Goal: Task Accomplishment & Management: Use online tool/utility

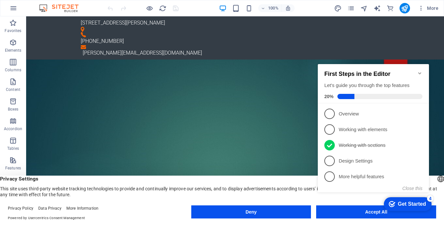
click at [420, 71] on icon "Minimize checklist" at bounding box center [419, 73] width 5 height 5
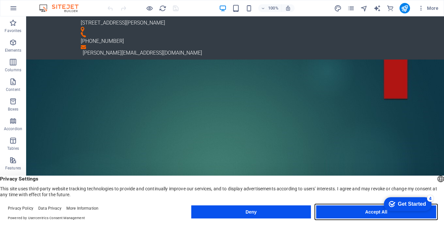
click at [345, 211] on button "Accept All" at bounding box center [376, 211] width 120 height 13
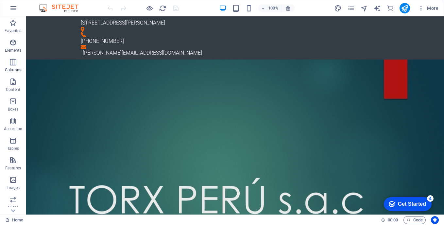
click at [12, 64] on icon "button" at bounding box center [13, 62] width 8 height 8
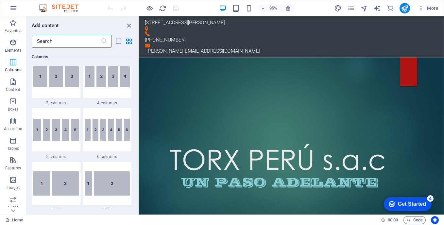
scroll to position [422, 0]
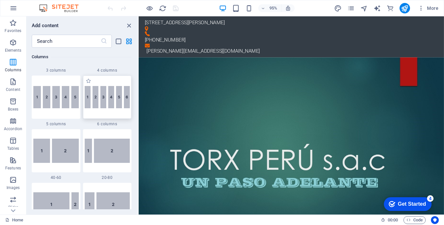
click at [107, 103] on img at bounding box center [107, 97] width 45 height 22
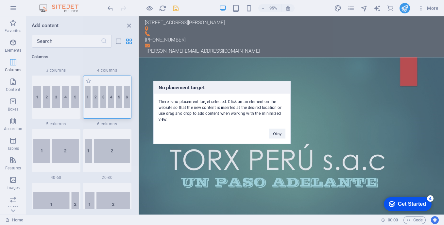
click at [107, 103] on div "No placement target There is no placement target selected. Click on an element …" at bounding box center [222, 112] width 444 height 225
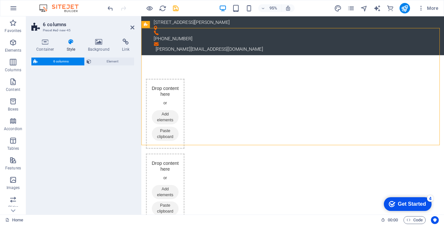
select select "rem"
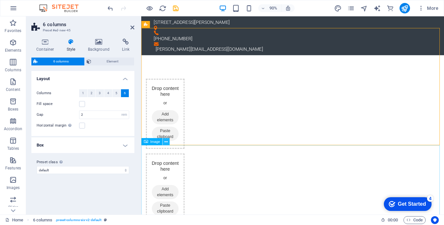
click at [166, 139] on icon at bounding box center [165, 142] width 3 height 6
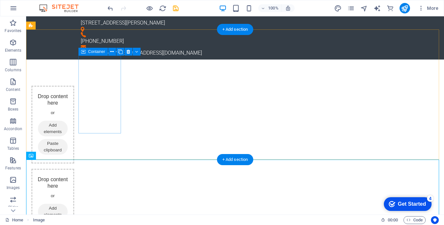
click at [41, 129] on icon at bounding box center [41, 129] width 0 height 0
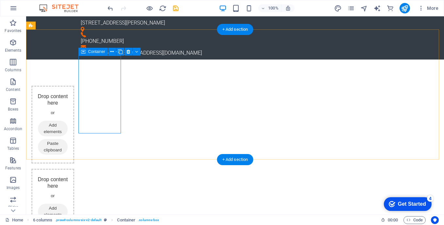
click at [68, 121] on span "Add elements" at bounding box center [53, 129] width 30 height 16
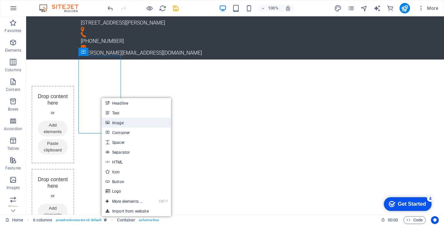
click at [118, 123] on link "Image" at bounding box center [136, 123] width 69 height 10
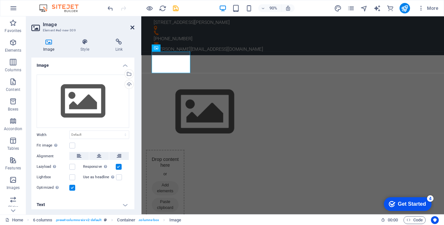
click at [133, 28] on icon at bounding box center [132, 27] width 4 height 5
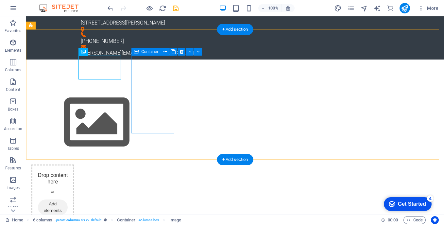
click at [68, 218] on span "Paste clipboard" at bounding box center [53, 226] width 30 height 16
click at [41, 225] on icon at bounding box center [41, 226] width 0 height 0
click at [68, 218] on span "Paste clipboard" at bounding box center [53, 226] width 30 height 16
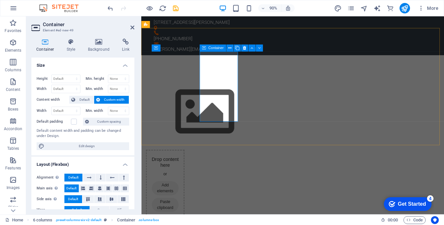
click at [183, 218] on span "Paste clipboard" at bounding box center [168, 226] width 30 height 16
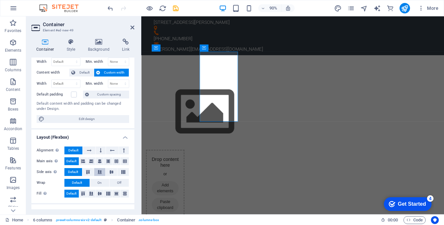
scroll to position [0, 0]
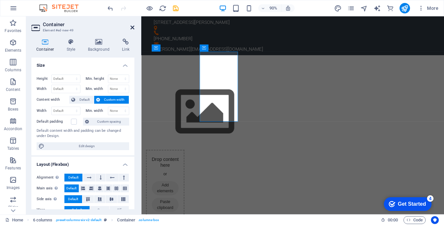
click at [132, 27] on icon at bounding box center [132, 27] width 4 height 5
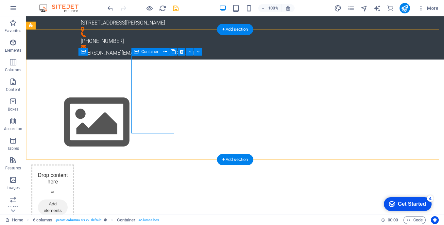
click at [41, 225] on icon at bounding box center [41, 226] width 0 height 0
click at [166, 52] on icon at bounding box center [166, 51] width 4 height 7
click at [41, 207] on icon at bounding box center [41, 207] width 0 height 0
click at [68, 199] on span "Add elements" at bounding box center [53, 207] width 30 height 16
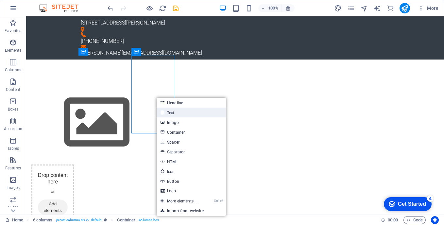
click at [170, 114] on link "Text" at bounding box center [191, 113] width 69 height 10
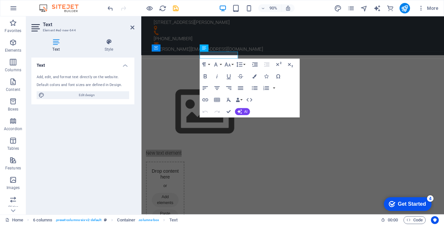
click at [55, 43] on icon at bounding box center [55, 42] width 49 height 7
click at [67, 76] on div "Add, edit, and format text directly on the website." at bounding box center [83, 78] width 93 height 6
click at [70, 78] on div "Add, edit, and format text directly on the website." at bounding box center [83, 78] width 93 height 6
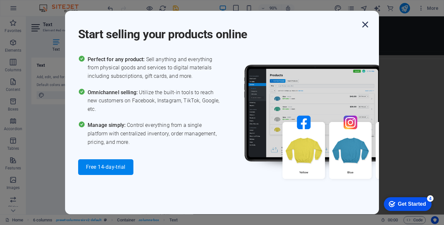
click at [367, 26] on icon "button" at bounding box center [365, 25] width 12 height 12
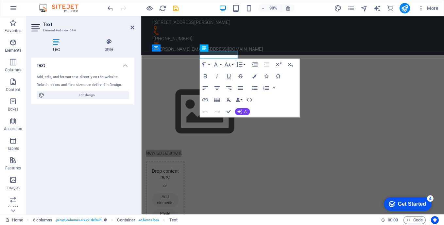
drag, startPoint x: 104, startPoint y: 76, endPoint x: 71, endPoint y: 135, distance: 67.0
click at [72, 137] on div "Text Add, edit, and format text directly on the website. Default colors and fon…" at bounding box center [82, 134] width 103 height 152
click at [84, 94] on span "Edit design" at bounding box center [86, 95] width 81 height 8
select select "px"
select select "300"
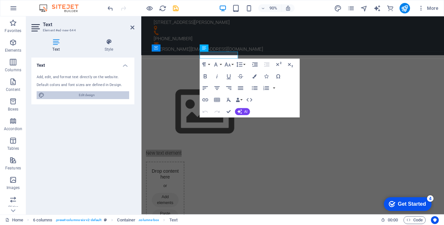
select select "px"
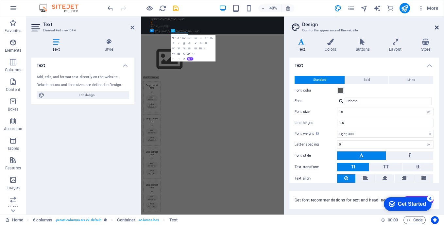
click at [439, 27] on icon at bounding box center [437, 27] width 4 height 5
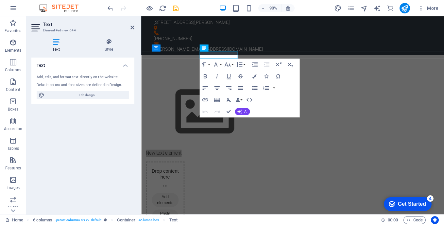
click at [56, 43] on icon at bounding box center [55, 42] width 49 height 7
click at [44, 79] on div "Add, edit, and format text directly on the website." at bounding box center [83, 78] width 93 height 6
click at [124, 65] on h4 "Text" at bounding box center [82, 64] width 103 height 12
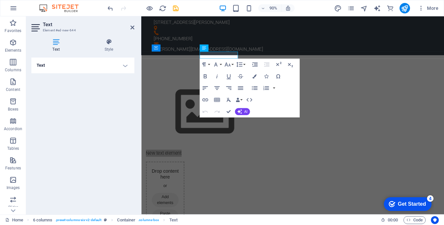
click at [124, 65] on h4 "Text" at bounding box center [82, 66] width 103 height 16
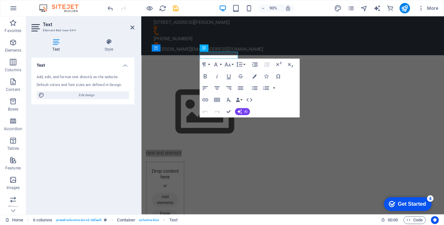
click at [124, 65] on h4 "Text" at bounding box center [82, 64] width 103 height 12
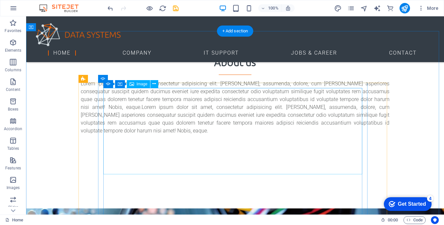
scroll to position [883, 0]
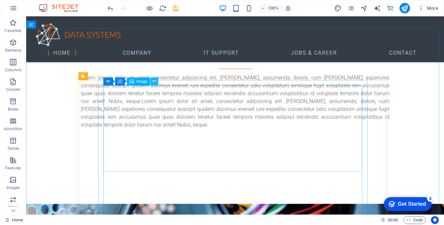
click at [155, 82] on icon at bounding box center [154, 81] width 4 height 7
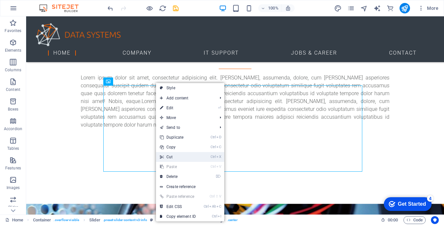
click at [174, 156] on link "Ctrl X Cut" at bounding box center [178, 157] width 44 height 10
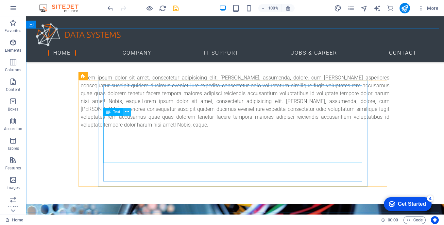
click at [129, 111] on icon at bounding box center [127, 111] width 4 height 7
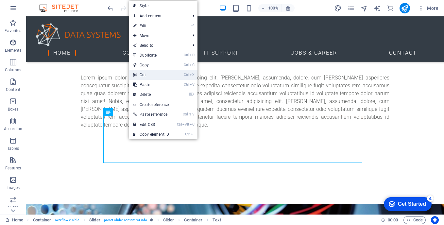
click at [154, 74] on link "Ctrl X Cut" at bounding box center [151, 75] width 44 height 10
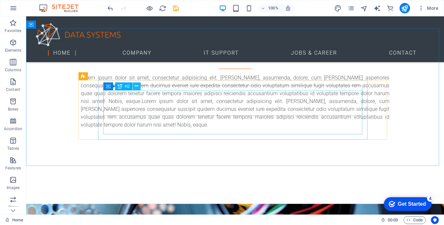
click at [138, 86] on icon at bounding box center [137, 86] width 4 height 7
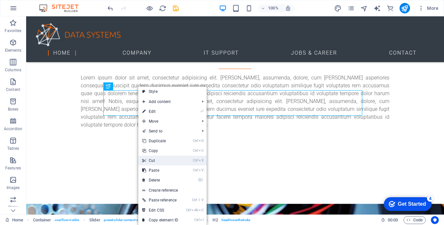
click at [156, 161] on link "Ctrl X Cut" at bounding box center [160, 161] width 44 height 10
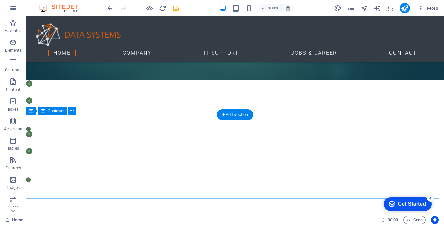
scroll to position [687, 0]
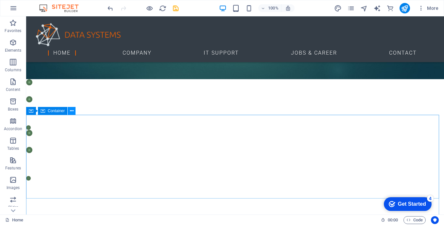
click at [72, 111] on icon at bounding box center [72, 111] width 4 height 7
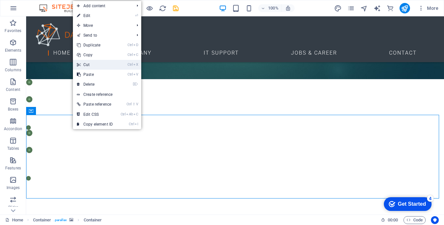
click at [99, 62] on link "Ctrl X Cut" at bounding box center [95, 65] width 44 height 10
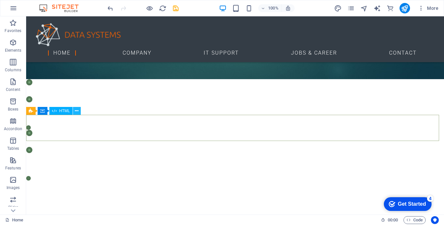
click at [78, 111] on icon at bounding box center [77, 111] width 4 height 7
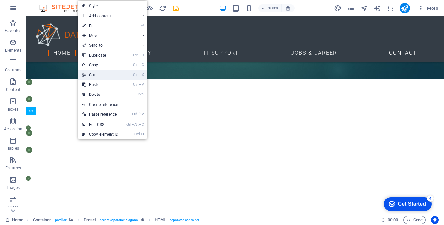
click at [96, 74] on link "Ctrl X Cut" at bounding box center [100, 75] width 44 height 10
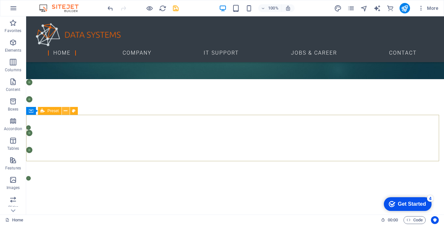
click at [67, 110] on icon at bounding box center [66, 111] width 4 height 7
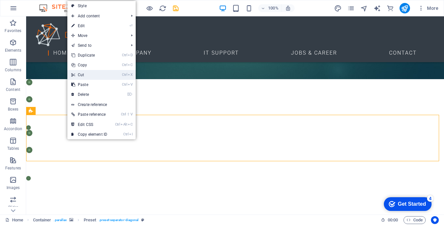
click at [90, 75] on link "Ctrl X Cut" at bounding box center [89, 75] width 44 height 10
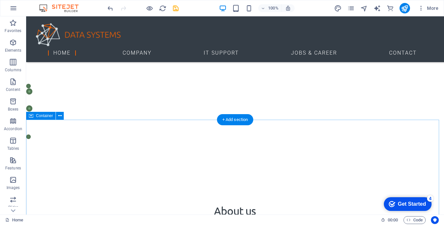
scroll to position [752, 0]
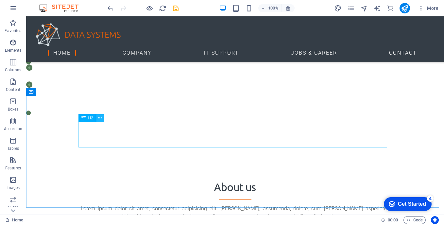
click at [100, 117] on icon at bounding box center [100, 118] width 4 height 7
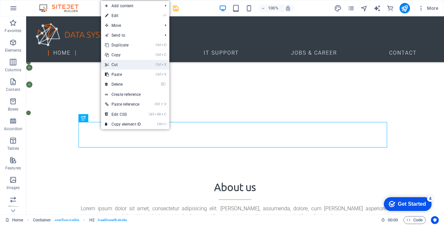
click at [121, 64] on link "Ctrl X Cut" at bounding box center [123, 65] width 44 height 10
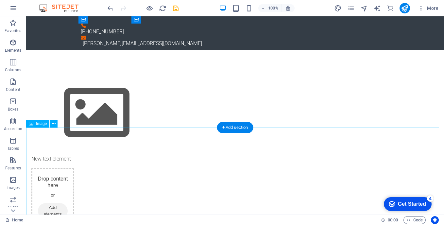
scroll to position [0, 0]
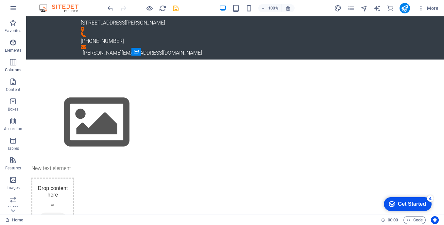
click at [14, 61] on icon "button" at bounding box center [13, 62] width 8 height 8
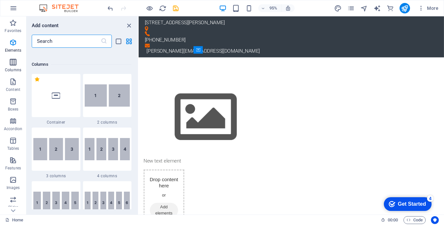
scroll to position [324, 0]
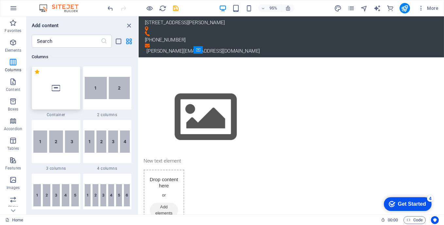
click at [58, 92] on icon at bounding box center [56, 88] width 9 height 9
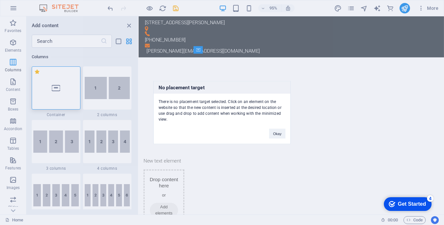
click at [55, 89] on div "No placement target There is no placement target selected. Click on an element …" at bounding box center [222, 112] width 444 height 225
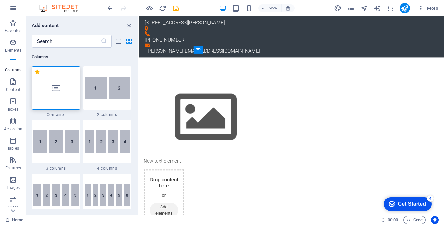
click at [55, 89] on icon at bounding box center [56, 88] width 9 height 9
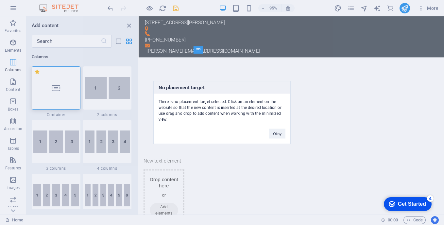
click at [55, 90] on div "No placement target There is no placement target selected. Click on an element …" at bounding box center [222, 112] width 444 height 225
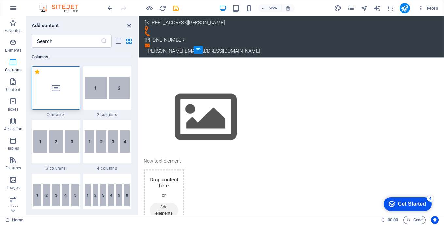
click at [128, 26] on icon "close panel" at bounding box center [129, 26] width 8 height 8
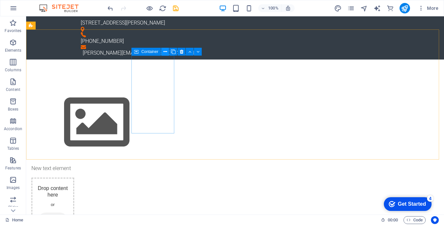
click at [166, 51] on icon at bounding box center [166, 51] width 4 height 7
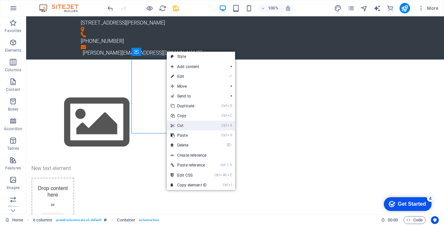
drag, startPoint x: 179, startPoint y: 125, endPoint x: 153, endPoint y: 109, distance: 30.8
click at [179, 125] on link "Ctrl X Cut" at bounding box center [189, 126] width 44 height 10
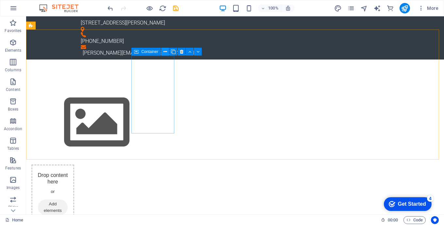
click at [165, 51] on icon at bounding box center [166, 51] width 4 height 7
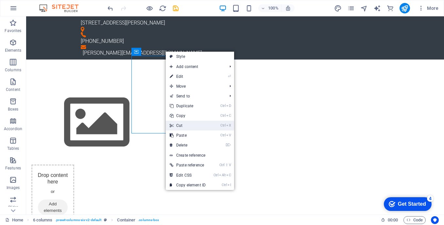
drag, startPoint x: 184, startPoint y: 124, endPoint x: 158, endPoint y: 108, distance: 30.7
click at [184, 124] on link "Ctrl X Cut" at bounding box center [188, 126] width 44 height 10
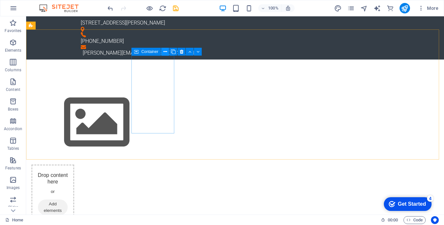
click at [165, 52] on icon at bounding box center [166, 51] width 4 height 7
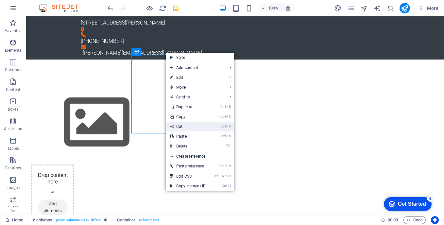
click at [188, 126] on link "Ctrl X Cut" at bounding box center [188, 127] width 44 height 10
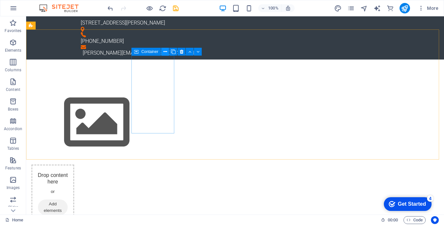
click at [166, 53] on icon at bounding box center [166, 51] width 4 height 7
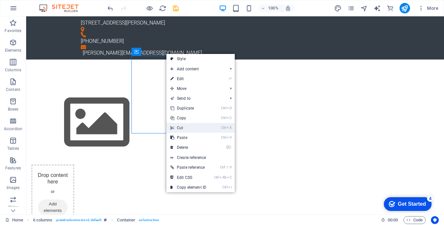
click at [185, 129] on link "Ctrl X Cut" at bounding box center [188, 128] width 44 height 10
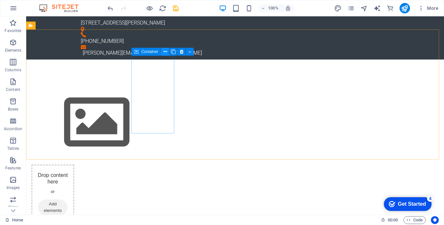
click at [166, 53] on icon at bounding box center [166, 51] width 4 height 7
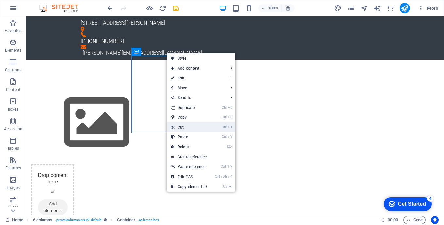
click at [184, 128] on link "Ctrl X Cut" at bounding box center [189, 127] width 44 height 10
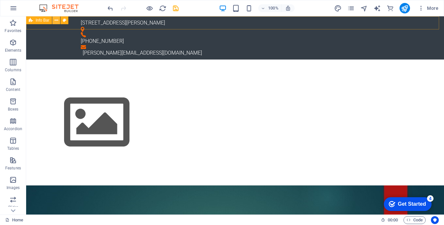
click at [56, 20] on icon at bounding box center [57, 20] width 4 height 7
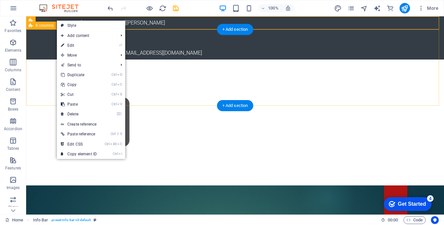
click at [42, 60] on div at bounding box center [235, 123] width 418 height 126
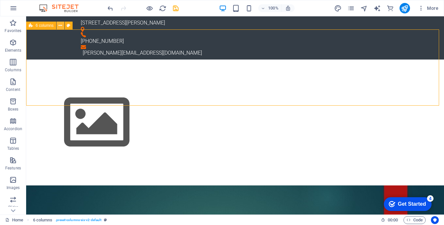
click at [60, 27] on icon at bounding box center [61, 25] width 4 height 7
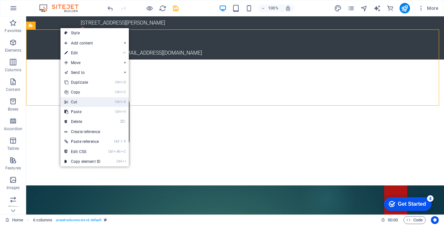
click at [80, 103] on link "Ctrl X Cut" at bounding box center [82, 102] width 44 height 10
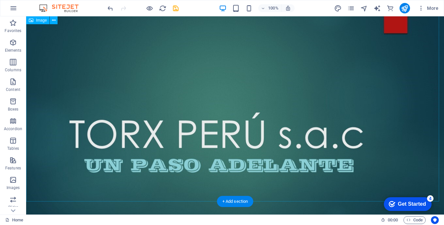
scroll to position [0, 0]
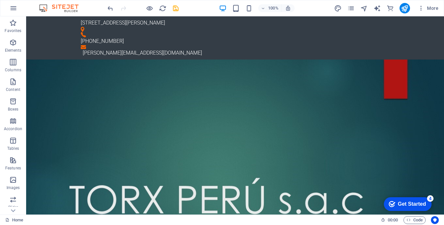
click at [415, 207] on div "checkmark Get Started 4" at bounding box center [408, 204] width 48 height 14
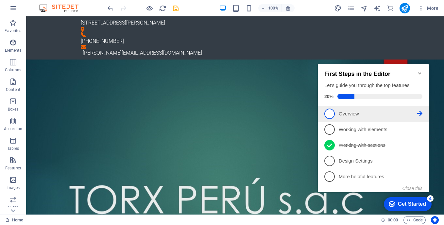
click at [330, 112] on span "1" at bounding box center [329, 114] width 10 height 10
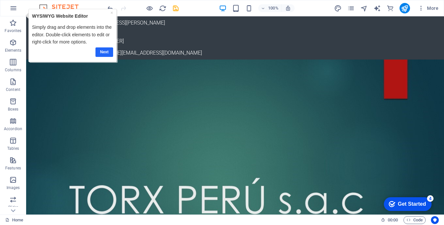
click at [104, 53] on link "Next" at bounding box center [104, 51] width 18 height 9
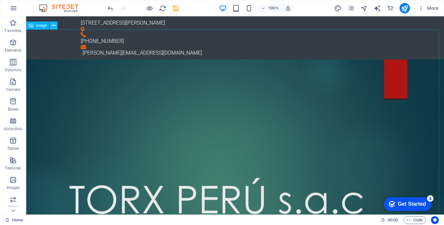
click at [53, 26] on icon at bounding box center [54, 25] width 4 height 7
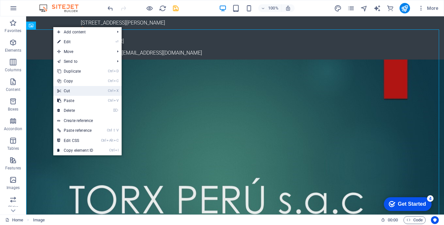
click at [73, 92] on link "Ctrl X Cut" at bounding box center [75, 91] width 44 height 10
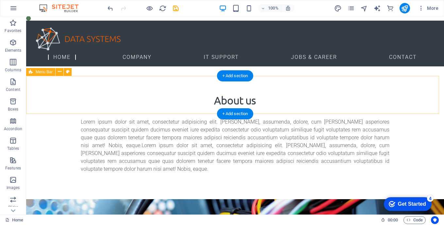
scroll to position [196, 0]
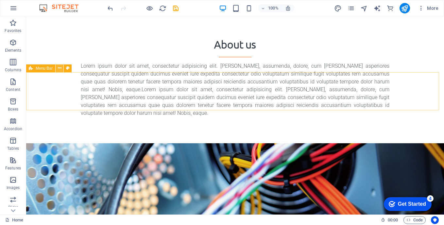
click at [60, 69] on icon at bounding box center [60, 68] width 4 height 7
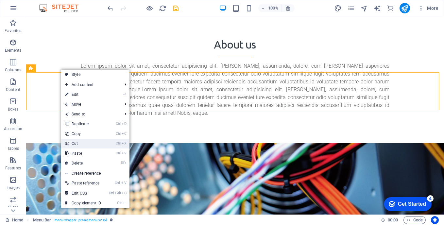
click at [77, 144] on link "Ctrl X Cut" at bounding box center [83, 144] width 44 height 10
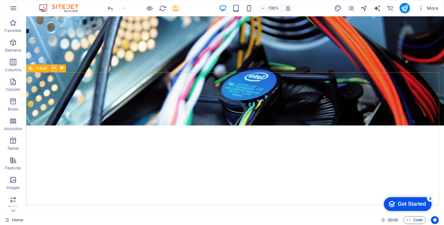
click at [54, 68] on icon at bounding box center [54, 68] width 4 height 7
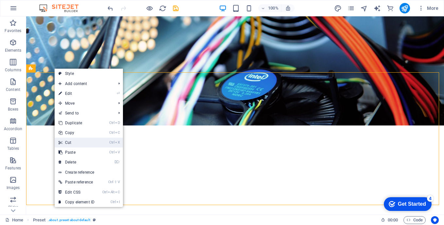
click at [75, 140] on link "Ctrl X Cut" at bounding box center [77, 143] width 44 height 10
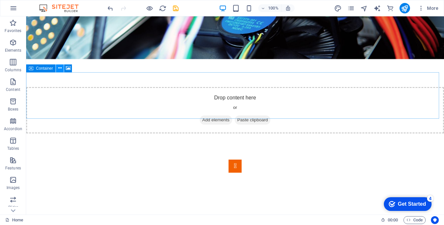
click at [60, 70] on icon at bounding box center [60, 68] width 4 height 7
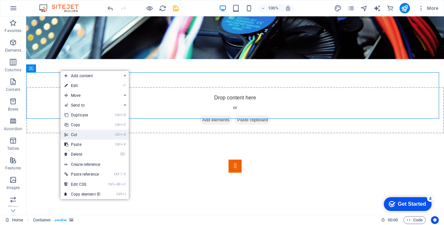
click at [80, 133] on link "Ctrl X Cut" at bounding box center [82, 135] width 44 height 10
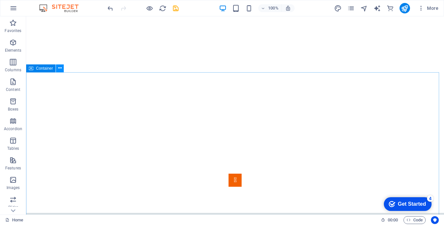
click at [61, 67] on icon at bounding box center [60, 68] width 4 height 7
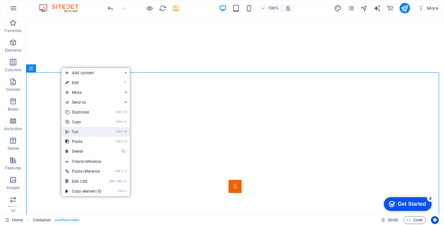
click at [83, 132] on link "Ctrl X Cut" at bounding box center [83, 132] width 44 height 10
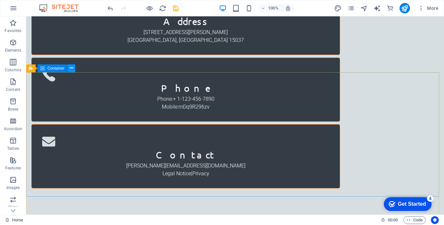
click at [73, 69] on icon at bounding box center [72, 68] width 4 height 7
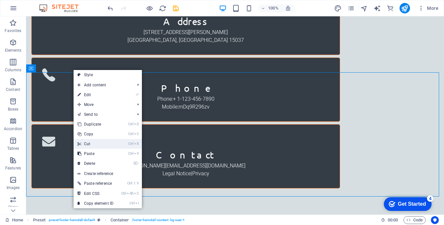
drag, startPoint x: 89, startPoint y: 142, endPoint x: 64, endPoint y: 127, distance: 29.3
click at [89, 142] on link "Ctrl X Cut" at bounding box center [96, 144] width 44 height 10
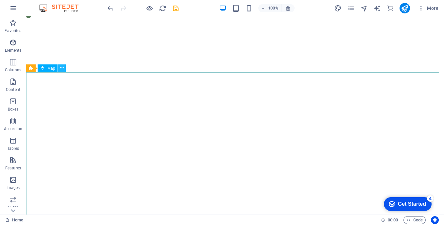
click at [63, 70] on icon at bounding box center [62, 68] width 4 height 7
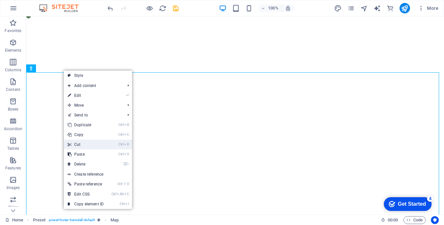
click at [83, 144] on link "Ctrl X Cut" at bounding box center [86, 145] width 44 height 10
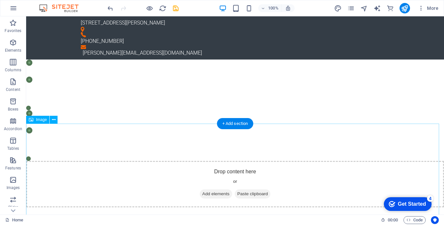
scroll to position [0, 0]
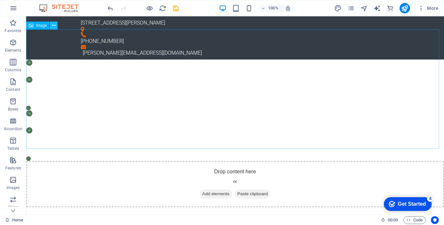
click at [54, 25] on icon at bounding box center [54, 25] width 4 height 7
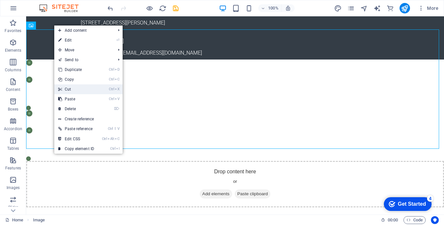
click at [70, 90] on link "Ctrl X Cut" at bounding box center [76, 89] width 44 height 10
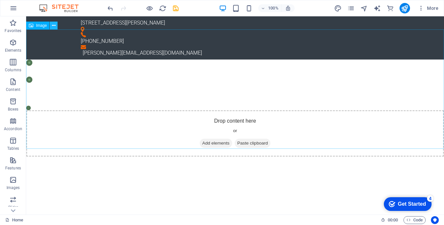
click at [55, 25] on icon at bounding box center [54, 25] width 4 height 7
click at [57, 21] on icon at bounding box center [57, 20] width 4 height 7
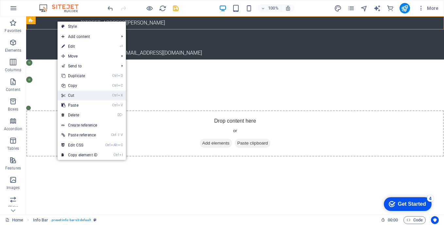
click at [78, 95] on link "Ctrl X Cut" at bounding box center [80, 96] width 44 height 10
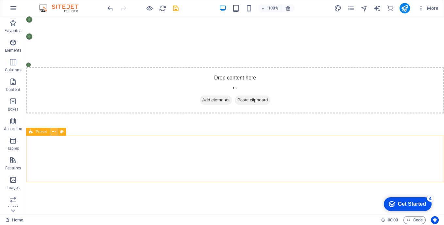
click at [54, 133] on icon at bounding box center [54, 132] width 4 height 7
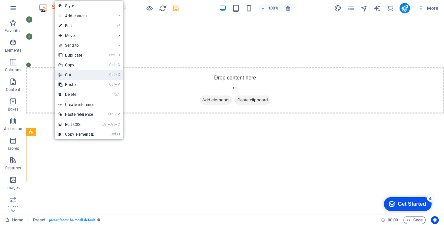
click at [75, 74] on link "Ctrl X Cut" at bounding box center [77, 75] width 44 height 10
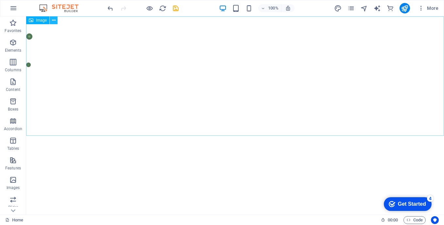
click at [55, 20] on icon at bounding box center [54, 20] width 4 height 7
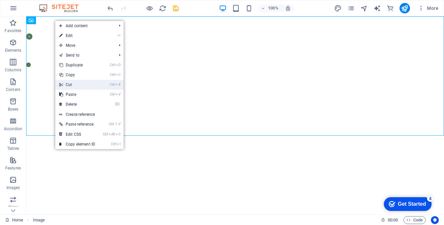
click at [79, 85] on link "Ctrl X Cut" at bounding box center [77, 85] width 44 height 10
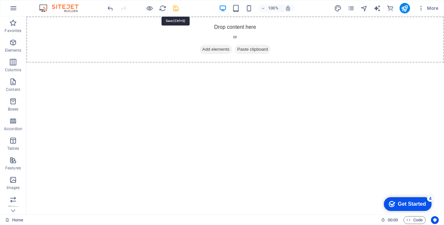
click at [176, 9] on icon "save" at bounding box center [176, 9] width 8 height 8
click at [407, 204] on div "Get Started" at bounding box center [412, 204] width 28 height 6
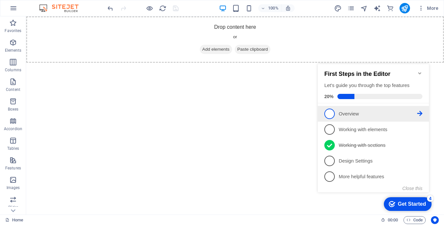
click at [330, 111] on span "1" at bounding box center [329, 114] width 10 height 10
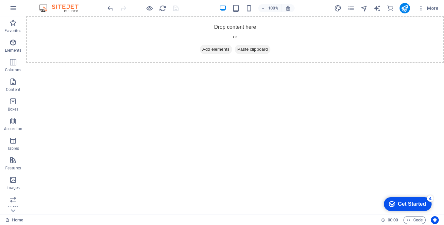
click at [426, 201] on div "Get Started" at bounding box center [412, 204] width 28 height 6
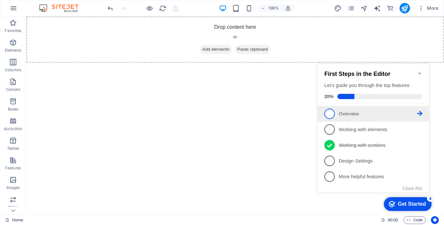
click at [419, 112] on icon at bounding box center [419, 113] width 5 height 5
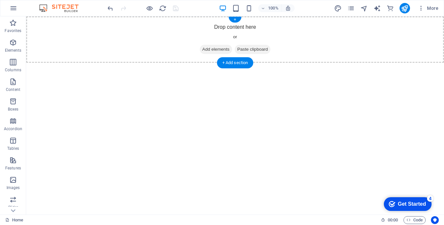
drag, startPoint x: 200, startPoint y: 49, endPoint x: 89, endPoint y: 49, distance: 111.8
click at [201, 49] on span "Add elements" at bounding box center [216, 49] width 32 height 9
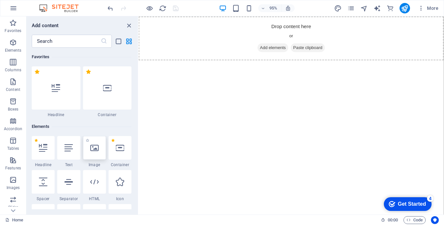
click at [96, 150] on icon at bounding box center [94, 148] width 9 height 9
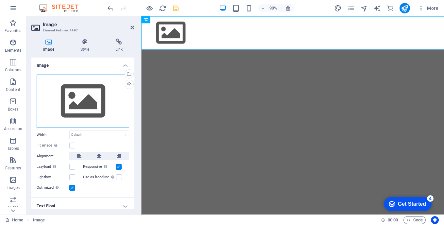
click at [84, 102] on div "Drag files here, click to choose files or select files from Files or our free s…" at bounding box center [83, 102] width 93 height 54
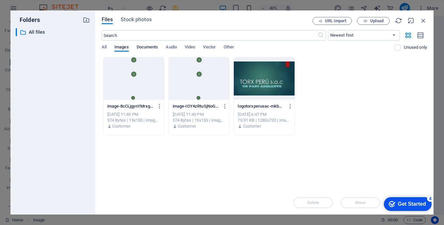
click at [148, 46] on span "Documents" at bounding box center [148, 47] width 22 height 9
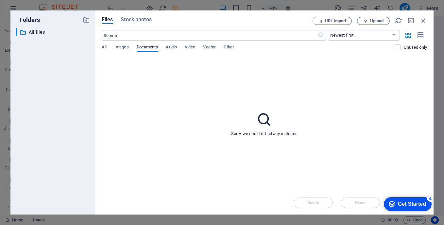
click at [262, 120] on icon at bounding box center [264, 119] width 16 height 16
click at [104, 46] on span "All" at bounding box center [104, 47] width 5 height 9
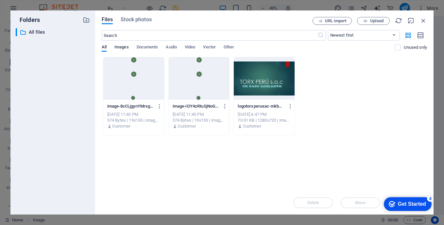
click at [119, 45] on span "Images" at bounding box center [121, 47] width 14 height 9
click at [147, 46] on span "Documents" at bounding box center [148, 47] width 22 height 9
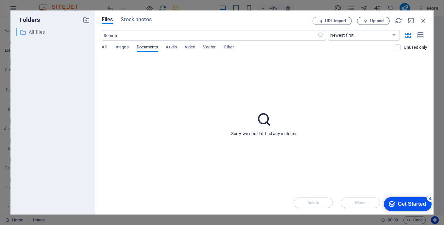
click at [32, 31] on p "All files" at bounding box center [53, 32] width 49 height 8
click at [366, 22] on icon "button" at bounding box center [365, 21] width 4 height 4
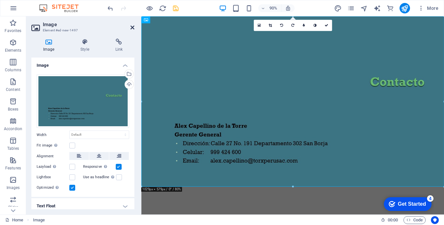
click at [132, 26] on icon at bounding box center [132, 27] width 4 height 5
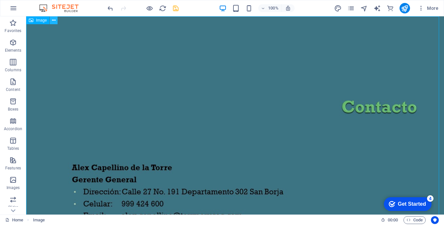
click at [54, 20] on icon at bounding box center [54, 20] width 4 height 7
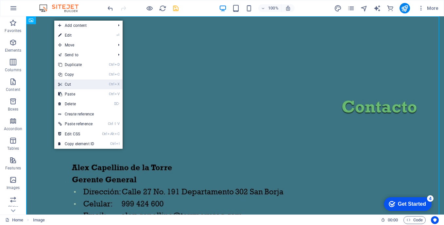
click at [69, 82] on link "Ctrl X Cut" at bounding box center [76, 84] width 44 height 10
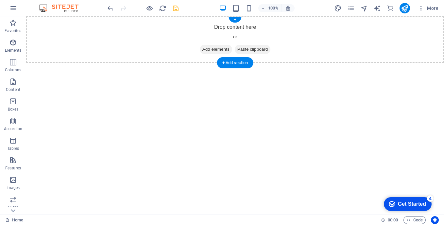
click at [201, 49] on span "Add elements" at bounding box center [216, 49] width 32 height 9
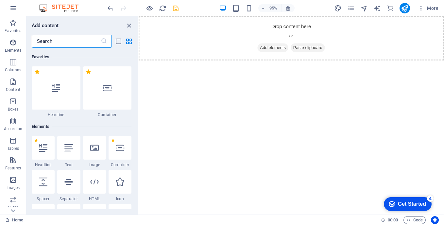
click at [95, 149] on icon at bounding box center [94, 148] width 9 height 9
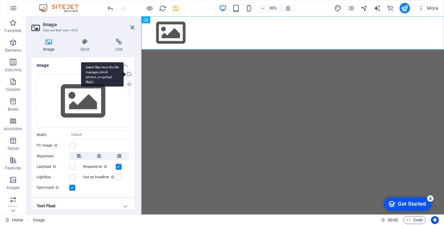
click at [124, 73] on div "Select files from the file manager, stock photos, or upload file(s)" at bounding box center [102, 74] width 43 height 25
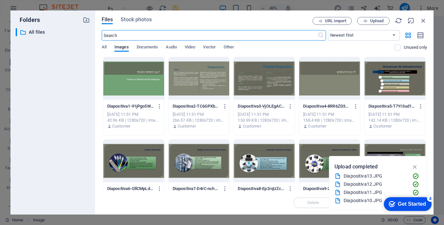
click at [131, 85] on div at bounding box center [133, 78] width 61 height 43
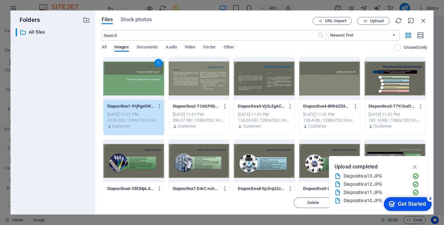
click at [131, 85] on div "1" at bounding box center [133, 78] width 61 height 43
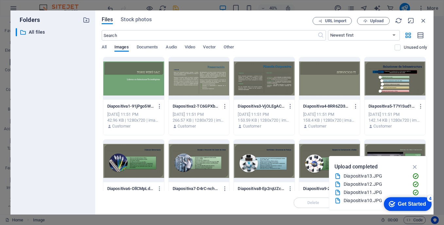
click at [131, 85] on div at bounding box center [133, 78] width 61 height 43
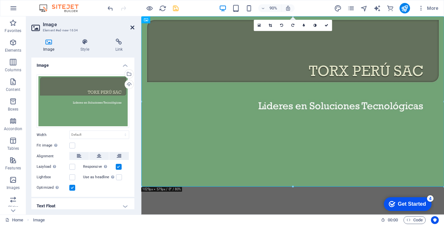
click at [133, 27] on icon at bounding box center [132, 27] width 4 height 5
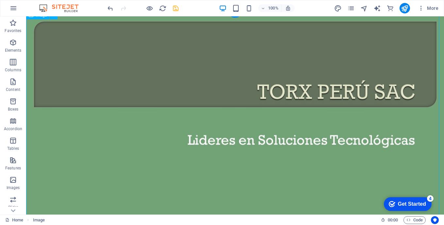
scroll to position [34, 0]
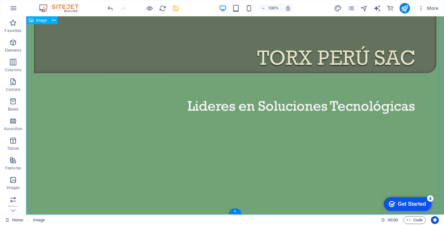
click at [46, 146] on figure at bounding box center [235, 99] width 418 height 235
click at [46, 145] on figure at bounding box center [235, 99] width 418 height 235
click at [14, 64] on icon "button" at bounding box center [13, 62] width 8 height 8
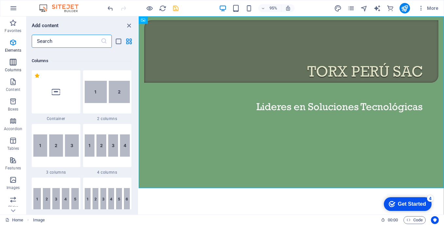
scroll to position [324, 0]
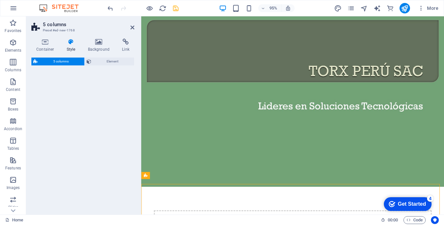
select select "rem"
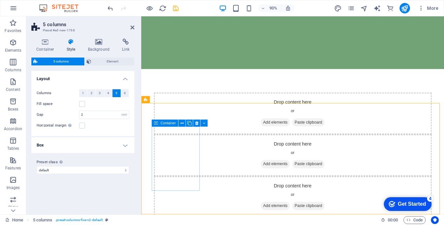
scroll to position [90, 0]
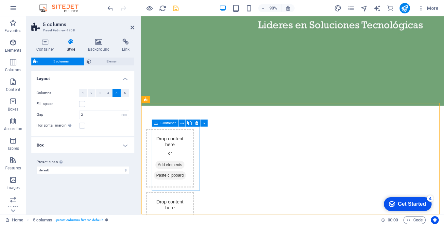
click at [166, 169] on div "Drop content here or Add elements Paste clipboard" at bounding box center [172, 174] width 53 height 65
click at [83, 94] on span "1" at bounding box center [83, 93] width 2 height 8
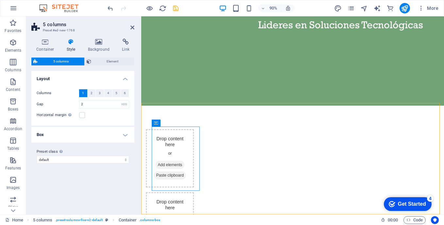
scroll to position [131, 0]
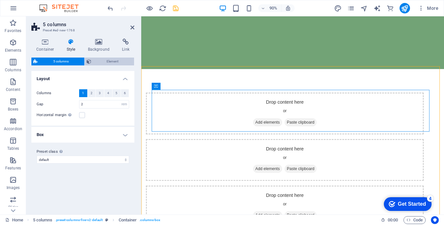
click at [97, 63] on span "Element" at bounding box center [112, 62] width 39 height 8
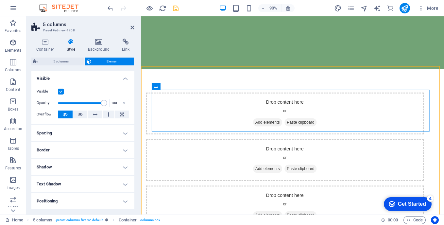
scroll to position [0, 0]
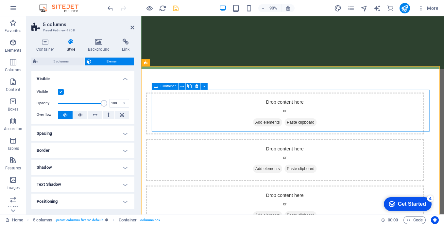
click at [268, 134] on icon at bounding box center [268, 134] width 0 height 0
click at [284, 129] on span "Add elements" at bounding box center [282, 133] width 32 height 9
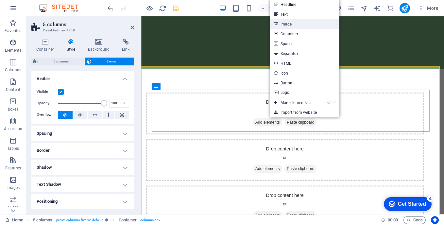
click at [287, 25] on link "Image" at bounding box center [304, 24] width 69 height 10
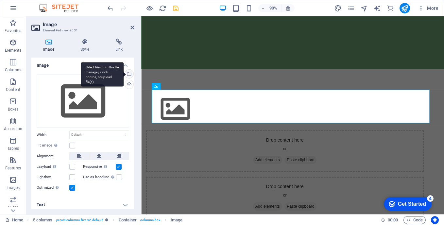
click at [124, 74] on div "Select files from the file manager, stock photos, or upload file(s)" at bounding box center [102, 74] width 43 height 25
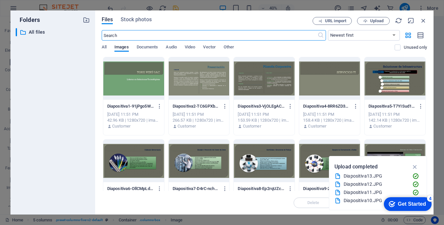
scroll to position [19, 0]
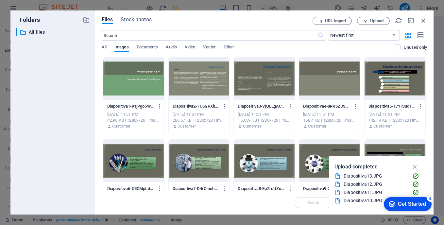
click at [133, 162] on div at bounding box center [133, 161] width 61 height 43
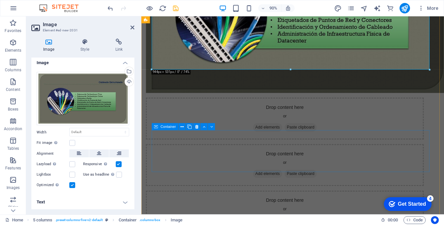
scroll to position [327, 0]
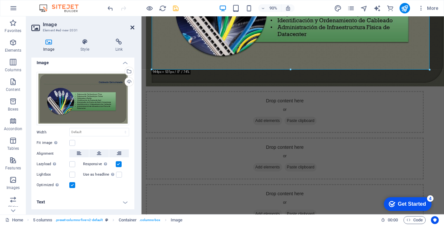
click at [132, 28] on icon at bounding box center [132, 27] width 4 height 5
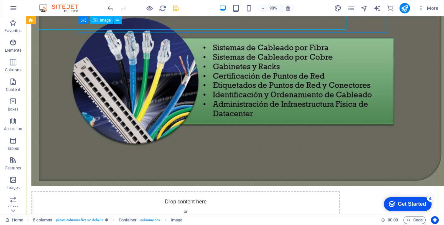
scroll to position [373, 0]
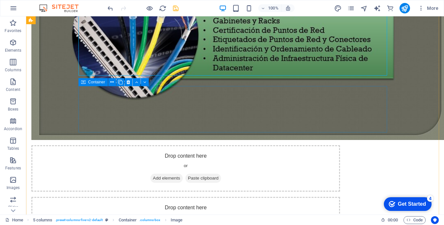
click at [183, 174] on span "Add elements" at bounding box center [166, 178] width 32 height 9
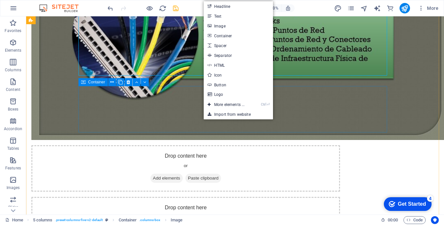
click at [183, 174] on span "Add elements" at bounding box center [166, 178] width 32 height 9
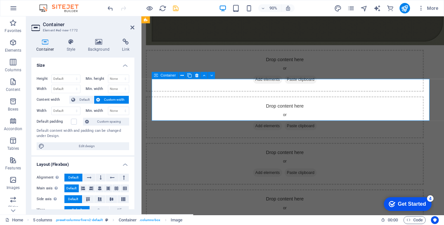
scroll to position [327, 0]
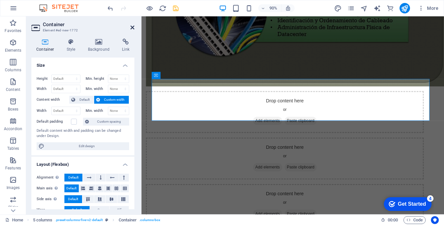
click at [134, 27] on icon at bounding box center [132, 27] width 4 height 5
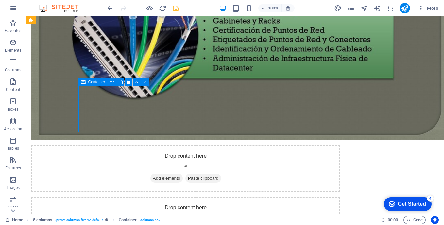
click at [183, 174] on span "Add elements" at bounding box center [166, 178] width 32 height 9
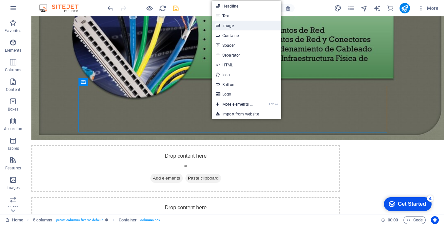
click at [225, 24] on link "Image" at bounding box center [246, 26] width 69 height 10
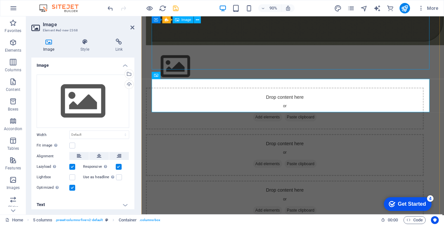
scroll to position [327, 0]
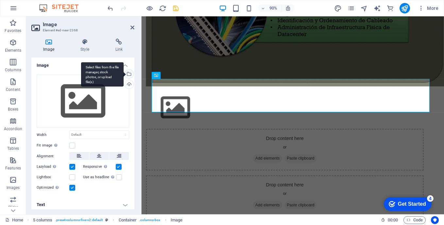
click at [129, 76] on div "Select files from the file manager, stock photos, or upload file(s)" at bounding box center [129, 75] width 10 height 10
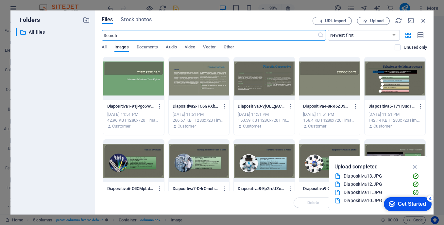
scroll to position [146, 0]
click at [210, 168] on div at bounding box center [199, 161] width 61 height 43
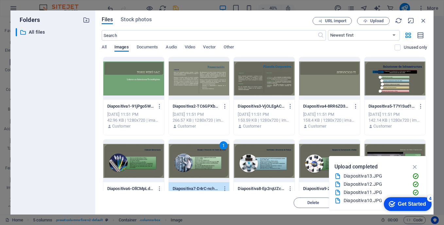
click at [210, 168] on div "1" at bounding box center [199, 161] width 61 height 43
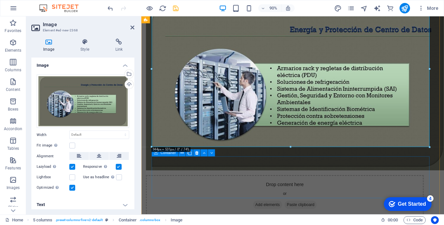
scroll to position [425, 0]
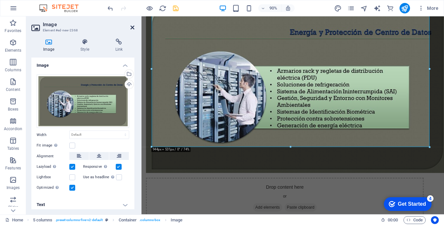
click at [132, 27] on icon at bounding box center [132, 27] width 4 height 5
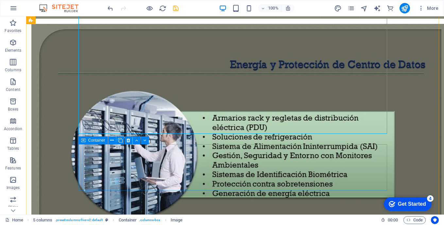
scroll to position [504, 0]
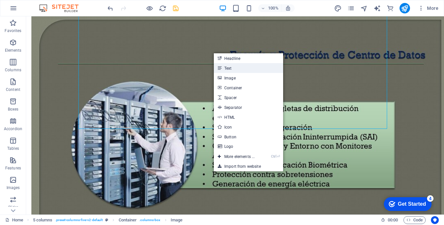
click at [228, 67] on link "Text" at bounding box center [248, 68] width 69 height 10
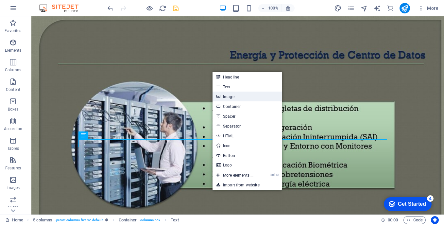
click at [234, 96] on link "Image" at bounding box center [247, 97] width 69 height 10
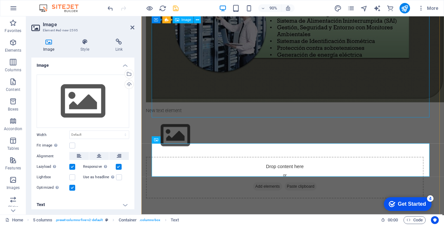
scroll to position [458, 0]
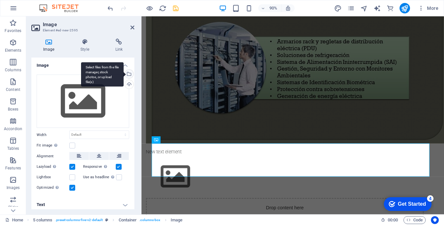
click at [127, 73] on div "Select files from the file manager, stock photos, or upload file(s)" at bounding box center [129, 75] width 10 height 10
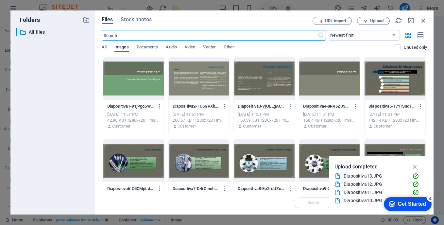
scroll to position [235, 0]
click at [267, 167] on div at bounding box center [264, 161] width 61 height 43
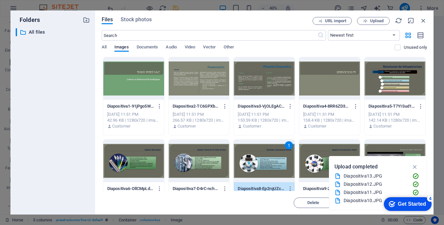
click at [267, 167] on div "1" at bounding box center [264, 161] width 61 height 43
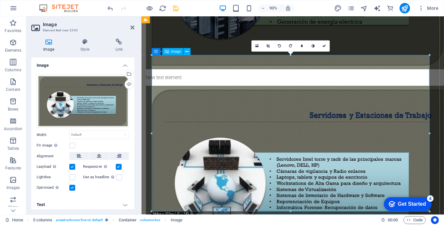
scroll to position [556, 0]
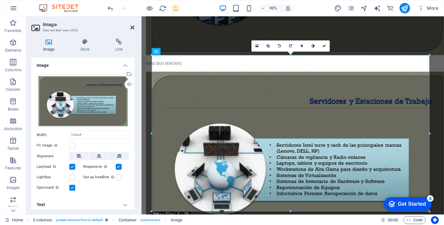
click at [132, 28] on icon at bounding box center [132, 27] width 4 height 5
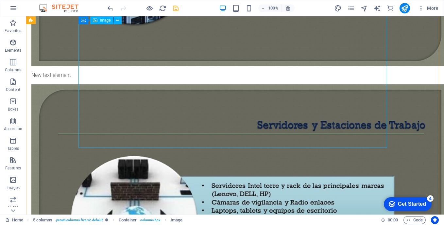
scroll to position [703, 0]
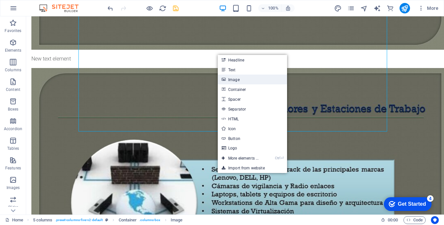
click at [239, 80] on link "Image" at bounding box center [252, 80] width 69 height 10
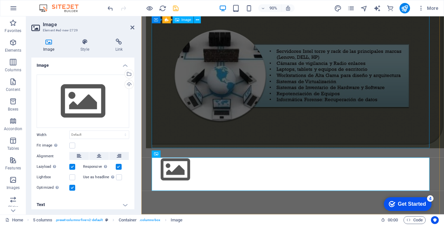
scroll to position [626, 0]
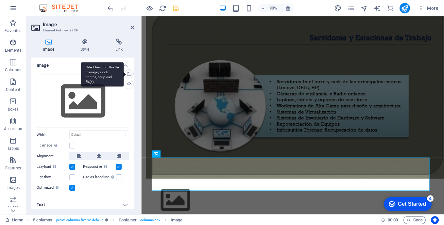
click at [124, 73] on div "Select files from the file manager, stock photos, or upload file(s)" at bounding box center [102, 74] width 43 height 25
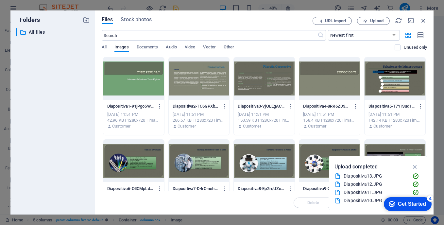
click at [318, 154] on div at bounding box center [329, 161] width 61 height 43
click at [318, 154] on div "1" at bounding box center [329, 161] width 61 height 43
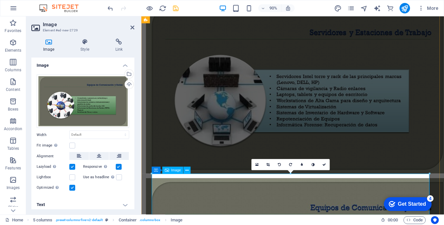
scroll to position [501, 0]
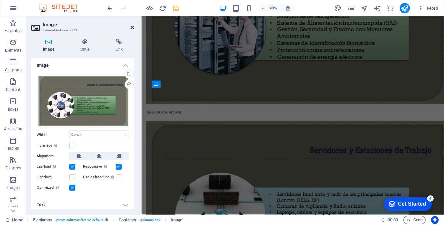
click at [133, 27] on icon at bounding box center [132, 27] width 4 height 5
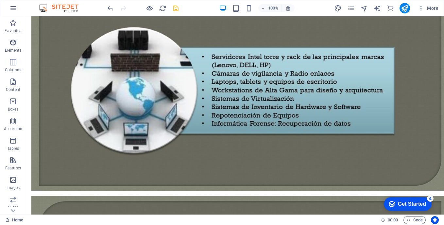
scroll to position [831, 0]
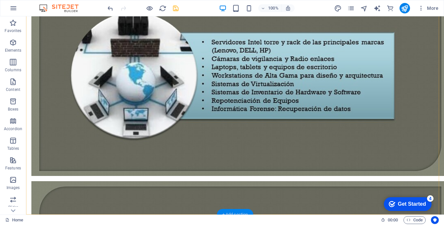
click at [235, 212] on div "+ Add section" at bounding box center [235, 214] width 36 height 11
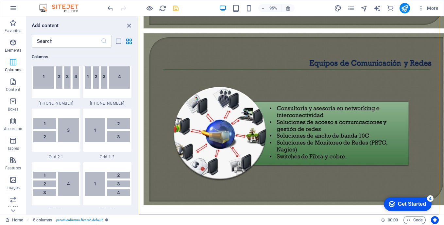
scroll to position [686, 0]
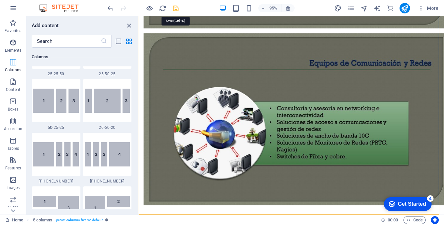
click at [175, 8] on icon "save" at bounding box center [176, 9] width 8 height 8
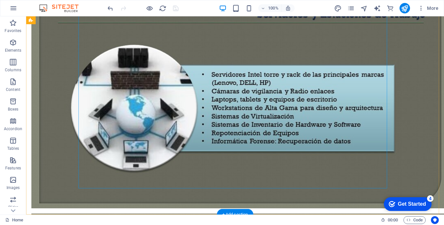
scroll to position [831, 0]
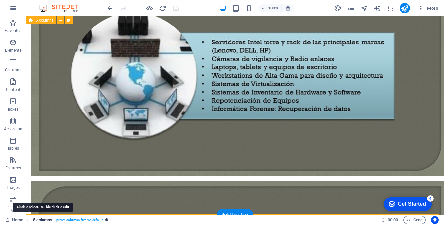
click at [43, 219] on span "5 columns" at bounding box center [43, 220] width 20 height 8
click at [65, 221] on span ". preset-columns-five-v2-default" at bounding box center [79, 220] width 48 height 8
click at [70, 219] on span ". preset-columns-five-v2-default" at bounding box center [79, 220] width 48 height 8
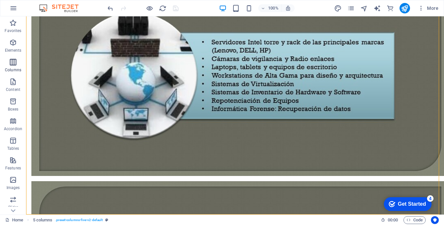
click at [11, 67] on span "Columns" at bounding box center [13, 66] width 26 height 16
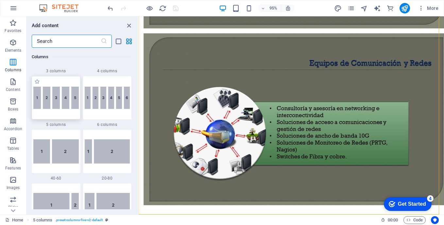
scroll to position [422, 0]
click at [104, 125] on span "6 columns" at bounding box center [107, 123] width 49 height 5
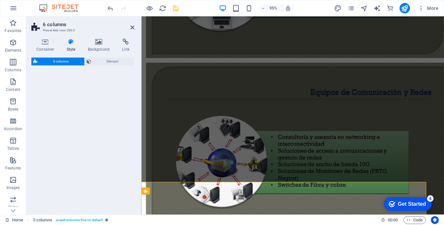
scroll to position [785, 0]
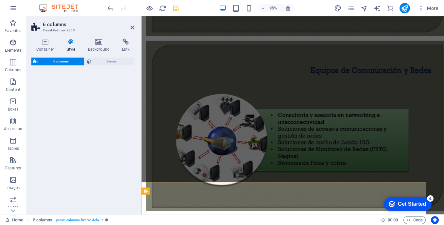
select select "rem"
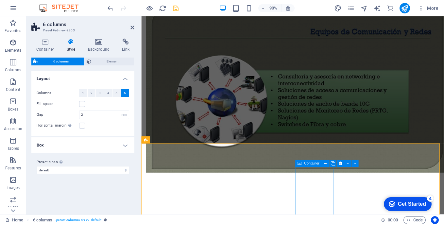
scroll to position [893, 0]
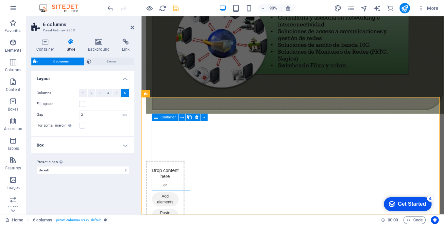
click at [175, 212] on span "Add elements" at bounding box center [168, 220] width 30 height 16
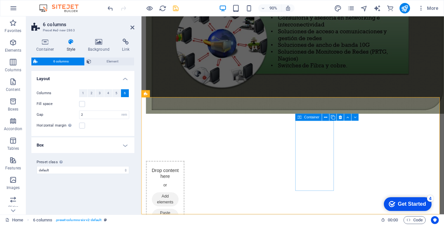
scroll to position [887, 0]
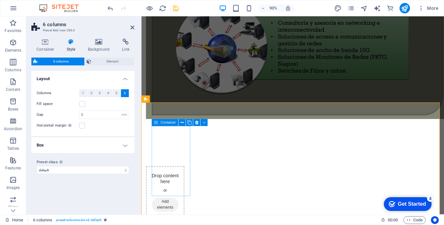
click at [178, 218] on span "Add elements" at bounding box center [168, 226] width 30 height 16
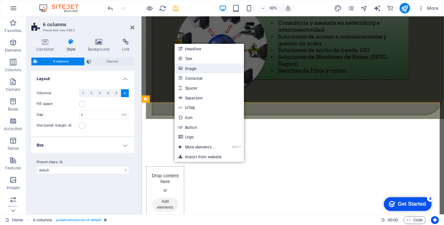
click at [195, 69] on link "Image" at bounding box center [209, 68] width 69 height 10
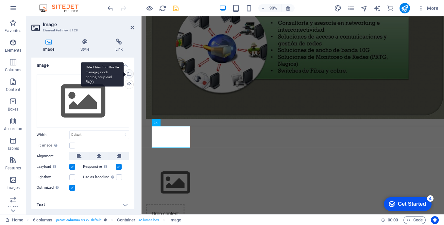
click at [124, 74] on div "Select files from the file manager, stock photos, or upload file(s)" at bounding box center [102, 74] width 43 height 25
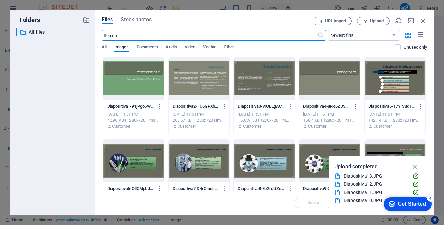
scroll to position [629, 0]
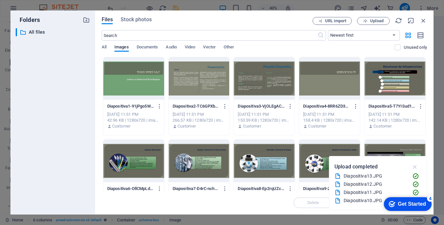
click at [415, 166] on icon "button" at bounding box center [415, 166] width 8 height 7
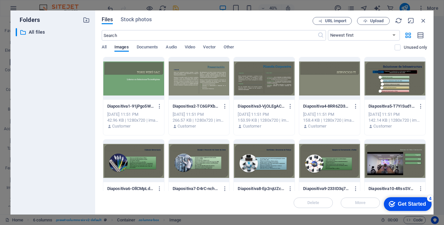
click at [394, 168] on div at bounding box center [395, 161] width 61 height 43
click at [394, 168] on div "1" at bounding box center [395, 161] width 61 height 43
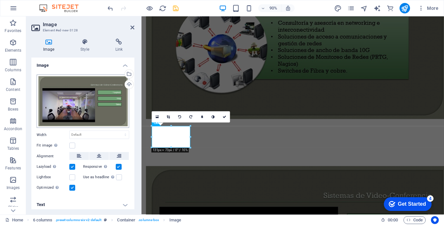
scroll to position [3, 0]
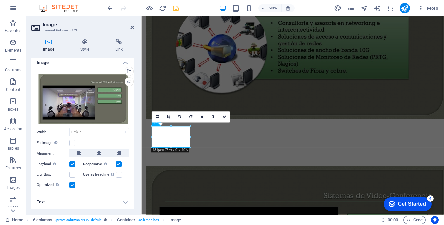
click at [91, 201] on h4 "Text" at bounding box center [82, 202] width 103 height 16
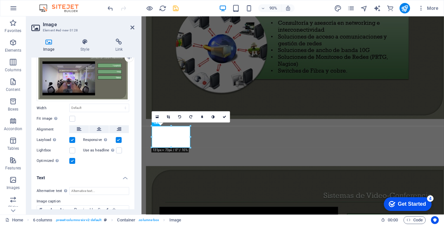
scroll to position [0, 0]
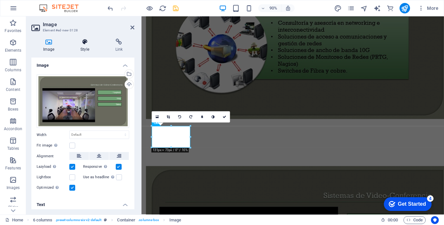
click at [85, 45] on icon at bounding box center [85, 42] width 32 height 7
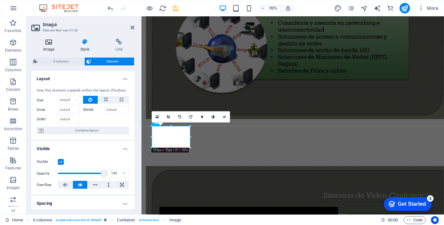
click at [50, 46] on h4 "Image" at bounding box center [49, 46] width 37 height 14
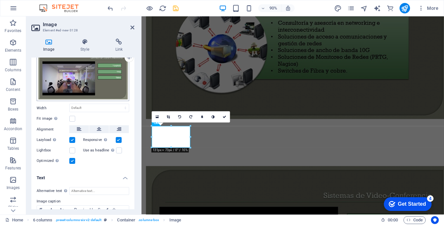
scroll to position [33, 0]
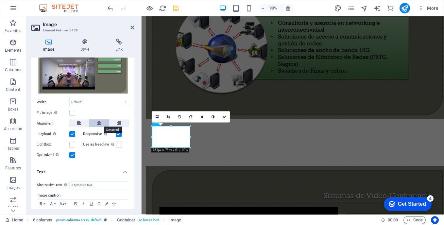
click at [97, 122] on icon at bounding box center [99, 123] width 5 height 8
click at [81, 123] on icon at bounding box center [79, 123] width 5 height 8
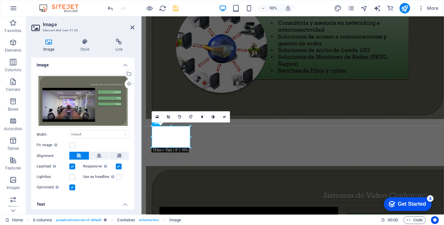
scroll to position [0, 0]
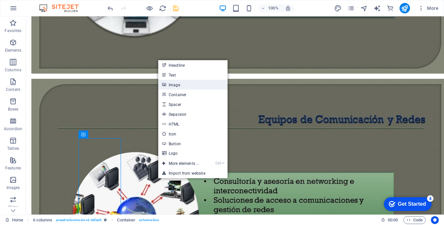
click at [176, 86] on link "Image" at bounding box center [192, 85] width 69 height 10
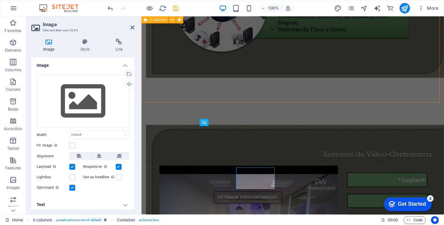
scroll to position [887, 0]
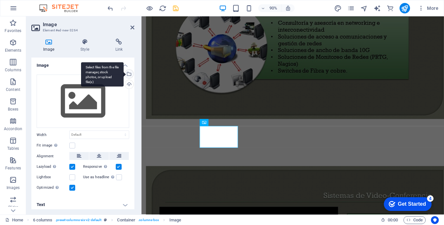
click at [124, 75] on div "Select files from the file manager, stock photos, or upload file(s)" at bounding box center [102, 74] width 43 height 25
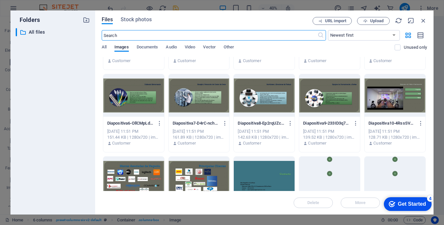
scroll to position [98, 0]
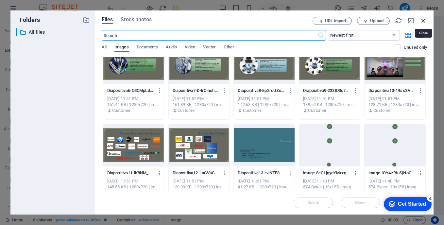
click at [424, 20] on icon "button" at bounding box center [423, 20] width 7 height 7
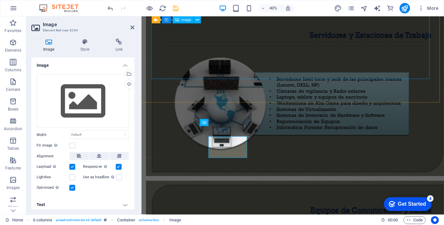
scroll to position [887, 0]
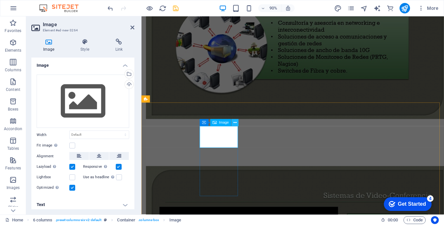
click at [234, 124] on icon at bounding box center [234, 123] width 3 height 6
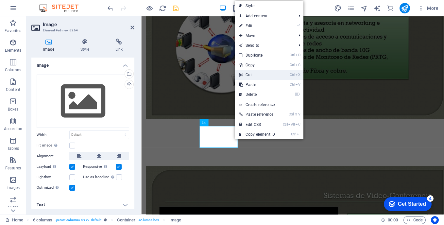
click at [251, 75] on link "Ctrl X Cut" at bounding box center [257, 75] width 44 height 10
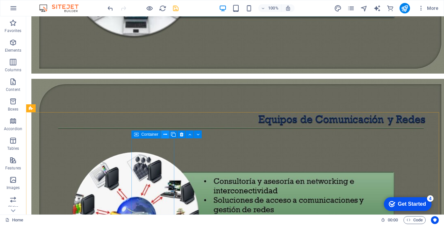
click at [166, 135] on icon at bounding box center [166, 134] width 4 height 7
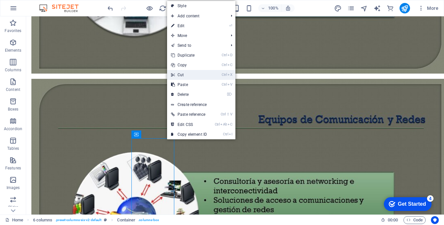
click at [188, 76] on link "Ctrl X Cut" at bounding box center [189, 75] width 44 height 10
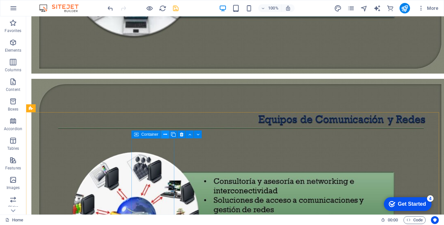
click at [164, 136] on icon at bounding box center [166, 134] width 4 height 7
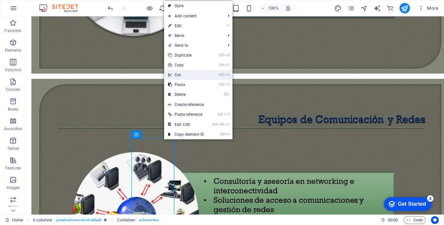
drag, startPoint x: 182, startPoint y: 75, endPoint x: 137, endPoint y: 108, distance: 56.4
click at [182, 75] on link "Ctrl X Cut" at bounding box center [186, 75] width 44 height 10
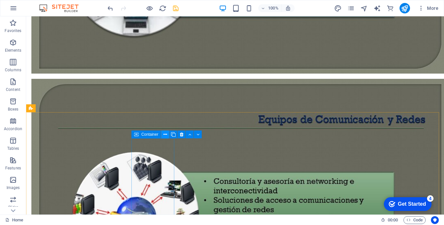
click at [165, 135] on icon at bounding box center [166, 134] width 4 height 7
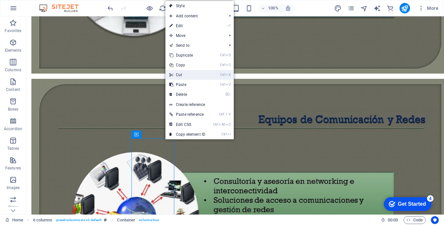
click at [180, 75] on link "Ctrl X Cut" at bounding box center [187, 75] width 44 height 10
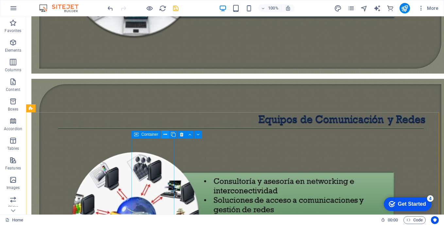
click at [166, 134] on icon at bounding box center [166, 134] width 4 height 7
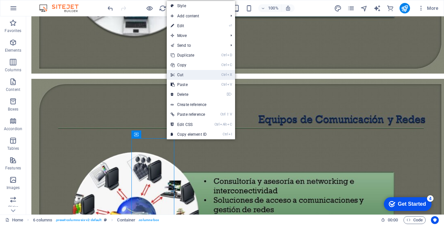
click at [186, 77] on link "Ctrl X Cut" at bounding box center [189, 75] width 44 height 10
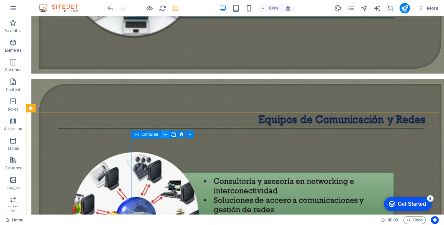
click at [167, 135] on icon at bounding box center [166, 134] width 4 height 7
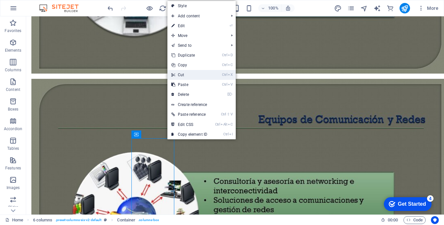
click at [181, 75] on link "Ctrl X Cut" at bounding box center [189, 75] width 44 height 10
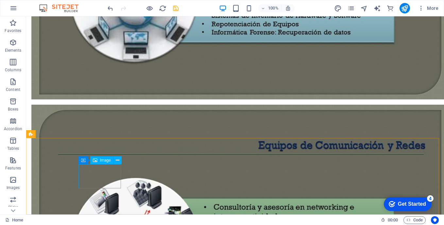
click at [105, 162] on span "Image" at bounding box center [105, 160] width 11 height 4
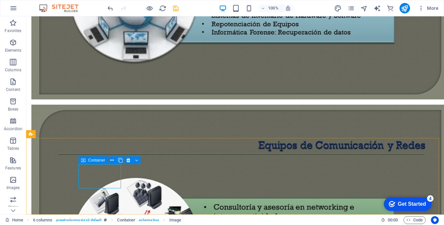
click at [94, 161] on span "Container" at bounding box center [96, 160] width 17 height 4
click at [117, 161] on icon at bounding box center [118, 160] width 4 height 7
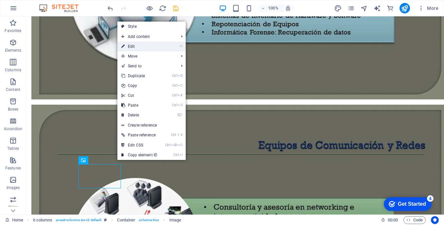
click at [136, 47] on link "⏎ Edit" at bounding box center [139, 47] width 44 height 10
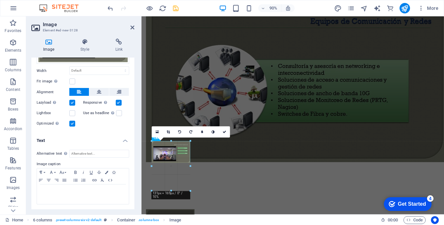
scroll to position [887, 0]
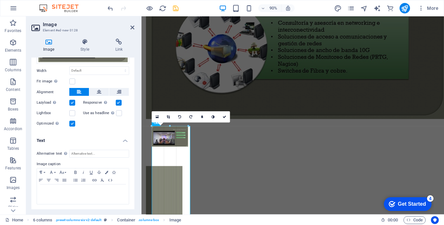
drag, startPoint x: 190, startPoint y: 180, endPoint x: 187, endPoint y: 137, distance: 43.3
type input "124"
select select "px"
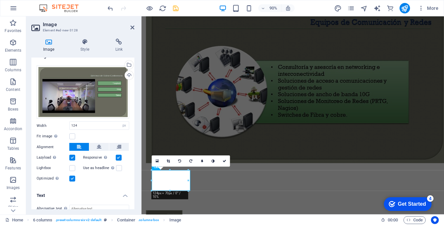
scroll to position [0, 0]
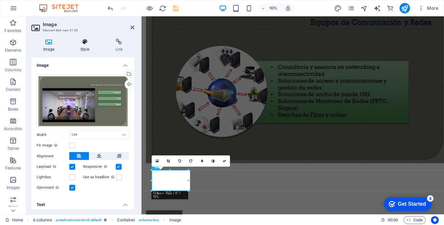
click at [84, 41] on icon at bounding box center [85, 42] width 32 height 7
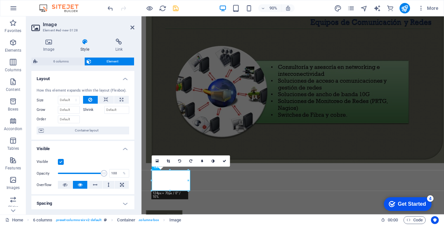
click at [104, 60] on span "Element" at bounding box center [112, 62] width 39 height 8
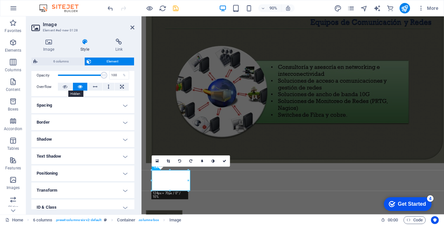
scroll to position [65, 0]
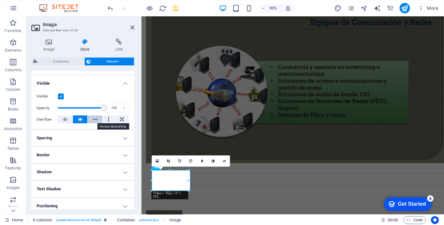
click at [95, 120] on icon at bounding box center [95, 119] width 5 height 8
click at [125, 137] on h4 "Spacing" at bounding box center [82, 138] width 103 height 16
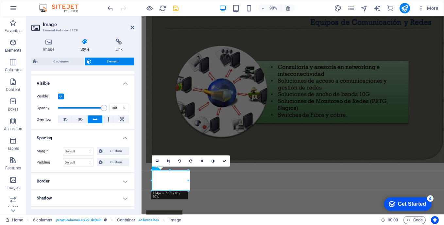
click at [125, 137] on h4 "Spacing" at bounding box center [82, 136] width 103 height 12
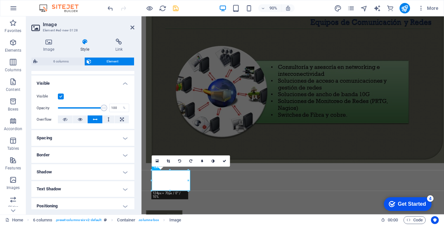
scroll to position [131, 0]
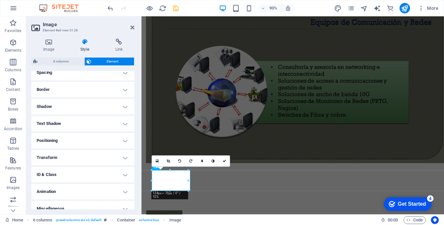
click at [124, 89] on h4 "Border" at bounding box center [82, 90] width 103 height 16
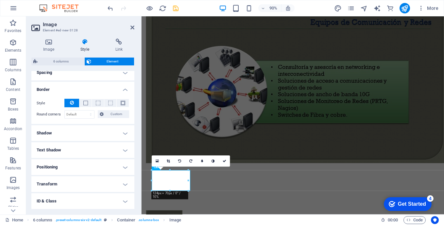
click at [124, 89] on h4 "Border" at bounding box center [82, 88] width 103 height 12
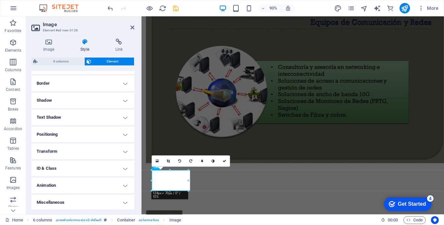
scroll to position [138, 0]
click at [123, 134] on h4 "Positioning" at bounding box center [82, 134] width 103 height 16
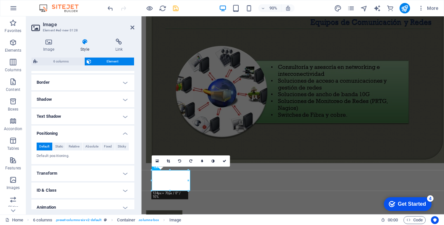
click at [123, 134] on h4 "Positioning" at bounding box center [82, 132] width 103 height 12
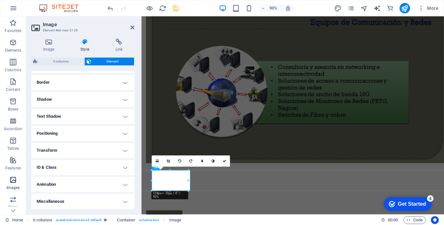
click at [13, 180] on icon "button" at bounding box center [13, 180] width 8 height 8
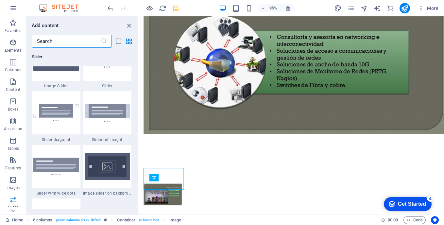
scroll to position [3741, 0]
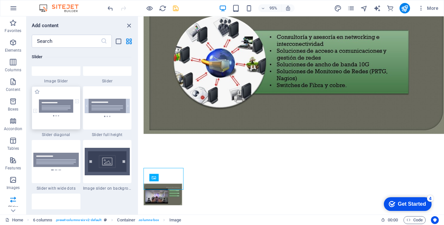
click at [60, 108] on img at bounding box center [55, 107] width 45 height 17
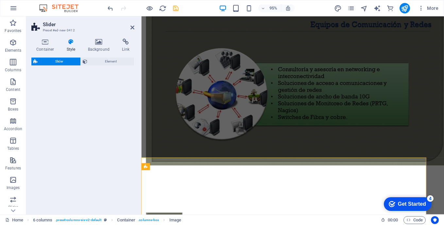
scroll to position [887, 0]
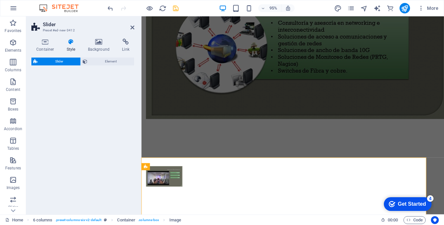
select select "rem"
select select "px"
select select "preset-slider-content-v3-diagonal"
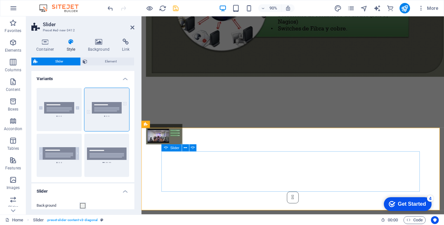
scroll to position [934, 0]
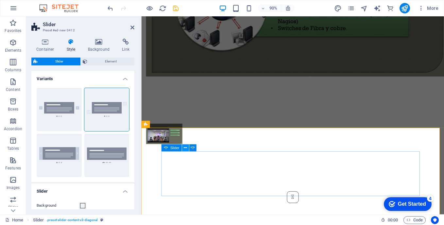
click at [186, 148] on icon at bounding box center [185, 148] width 3 height 6
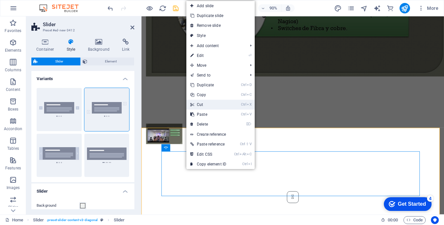
click at [204, 106] on link "Ctrl X Cut" at bounding box center [208, 105] width 44 height 10
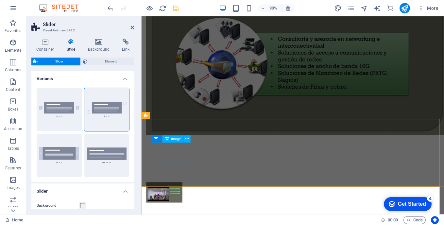
scroll to position [869, 0]
click at [224, 175] on div at bounding box center [309, 212] width 336 height 75
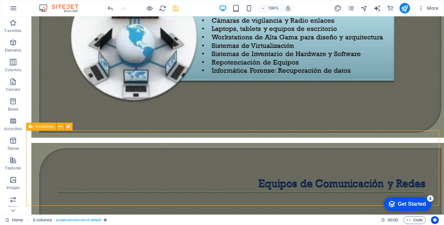
scroll to position [915, 0]
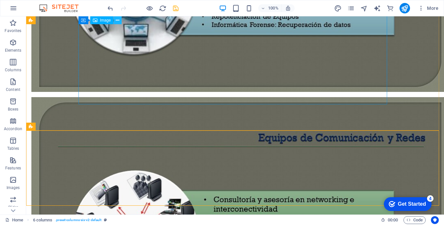
click at [118, 19] on icon at bounding box center [118, 20] width 4 height 7
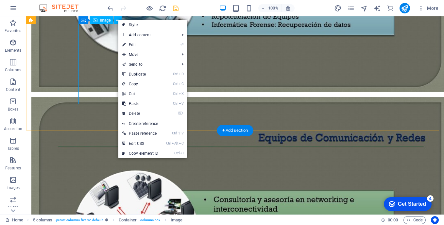
click at [103, 97] on figure at bounding box center [185, 214] width 309 height 235
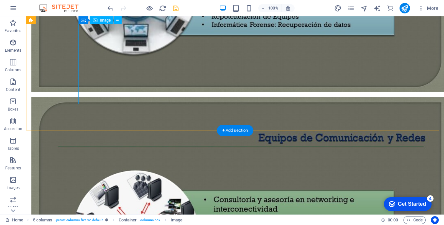
click at [103, 97] on figure at bounding box center [185, 214] width 309 height 235
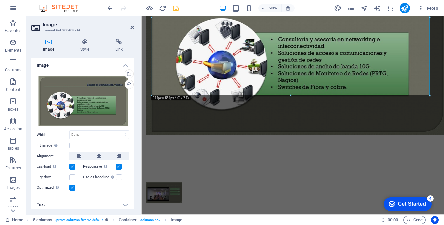
scroll to position [3, 0]
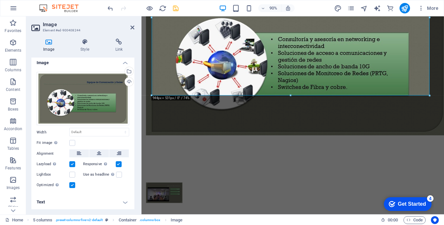
click at [123, 201] on h4 "Text" at bounding box center [82, 202] width 103 height 16
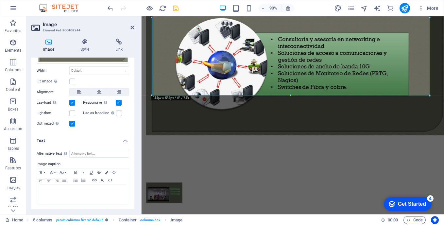
click at [123, 139] on h4 "Text" at bounding box center [82, 139] width 103 height 12
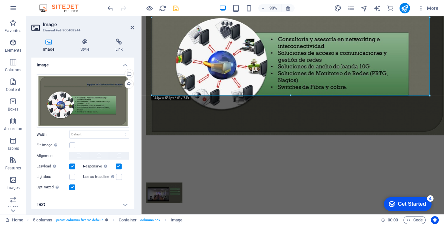
scroll to position [0, 0]
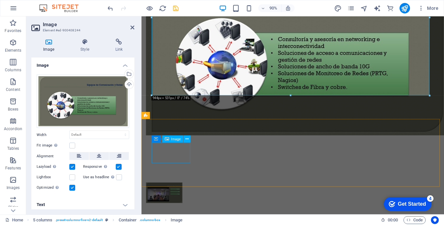
click at [165, 201] on figure at bounding box center [167, 212] width 43 height 23
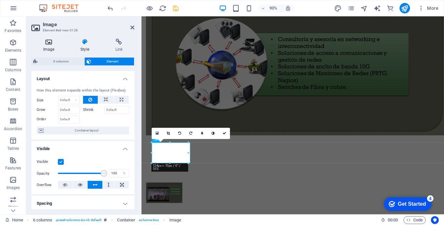
click at [49, 42] on icon at bounding box center [48, 42] width 35 height 7
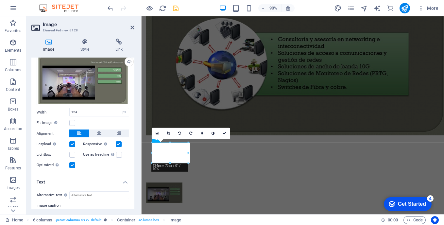
scroll to position [33, 0]
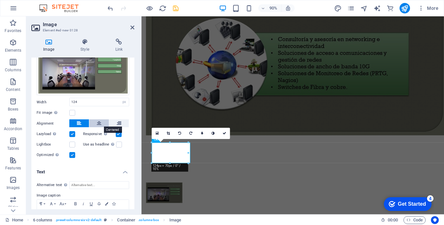
click at [99, 121] on icon at bounding box center [99, 123] width 5 height 8
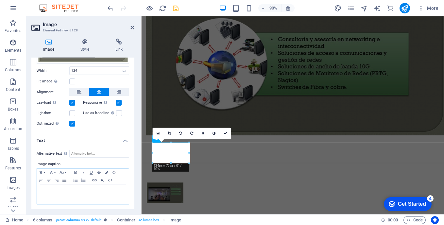
click at [64, 179] on icon "button" at bounding box center [64, 180] width 8 height 5
click at [124, 141] on h4 "Text" at bounding box center [82, 139] width 103 height 12
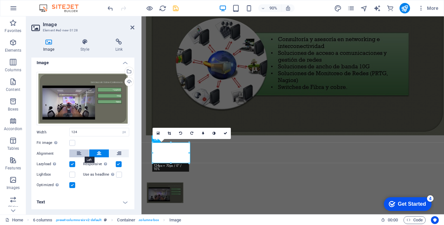
click at [78, 152] on icon at bounding box center [79, 153] width 5 height 8
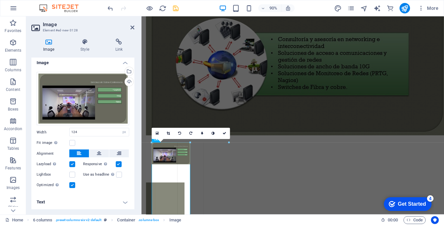
drag, startPoint x: 189, startPoint y: 153, endPoint x: 272, endPoint y: 156, distance: 83.1
type input "131"
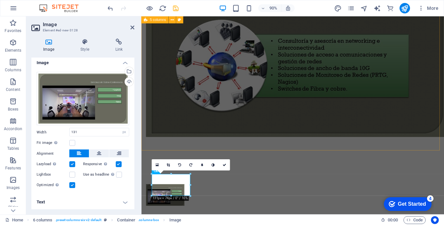
scroll to position [869, 0]
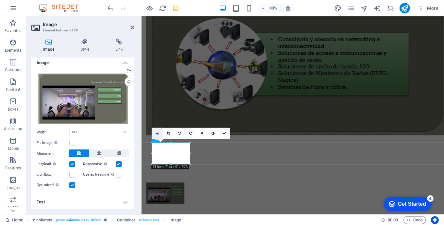
click at [156, 133] on icon at bounding box center [157, 133] width 3 height 4
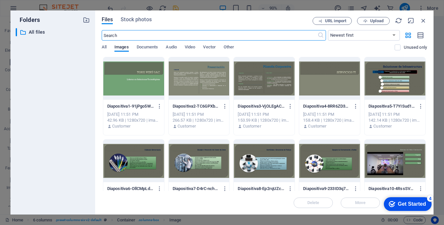
scroll to position [674, 0]
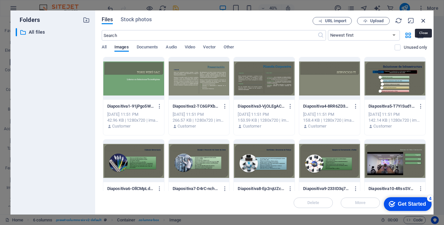
click at [423, 21] on icon "button" at bounding box center [423, 20] width 7 height 7
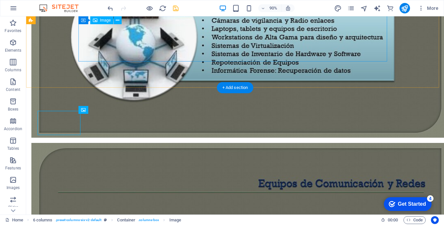
scroll to position [915, 0]
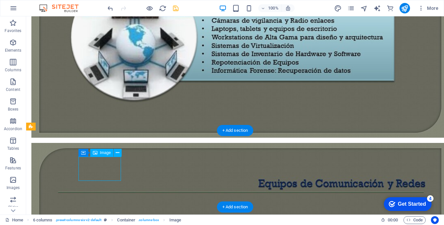
select select "px"
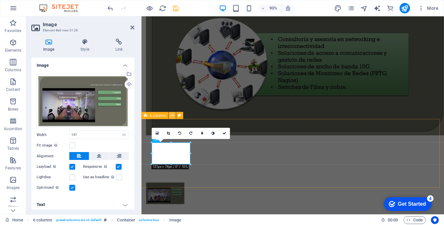
click at [172, 118] on icon at bounding box center [171, 115] width 3 height 6
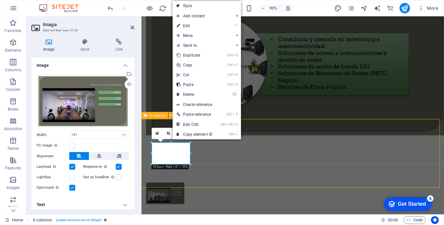
scroll to position [915, 0]
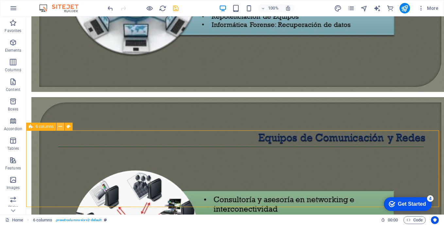
click at [61, 127] on icon at bounding box center [61, 126] width 4 height 7
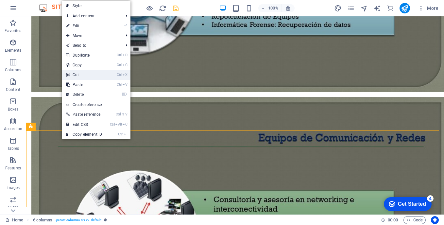
click at [86, 76] on link "Ctrl X Cut" at bounding box center [84, 75] width 44 height 10
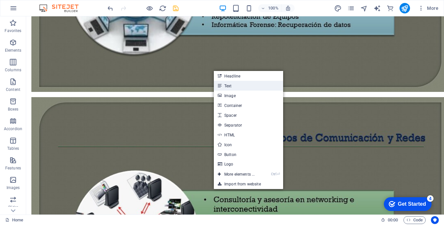
click at [238, 86] on link "Text" at bounding box center [248, 86] width 69 height 10
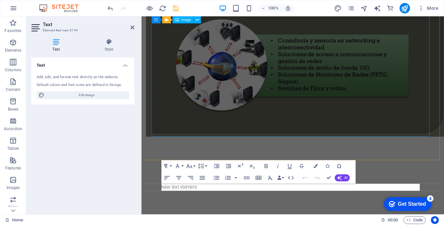
scroll to position [823, 0]
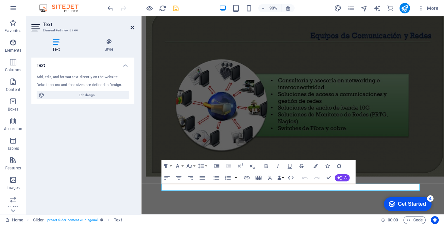
click at [132, 27] on icon at bounding box center [132, 27] width 4 height 5
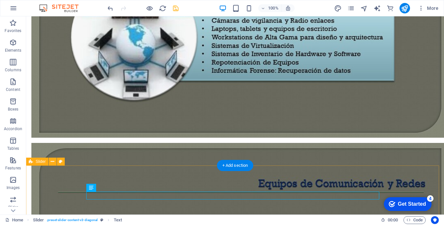
scroll to position [891, 0]
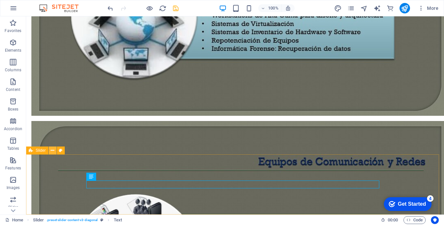
click at [54, 150] on icon at bounding box center [53, 150] width 4 height 7
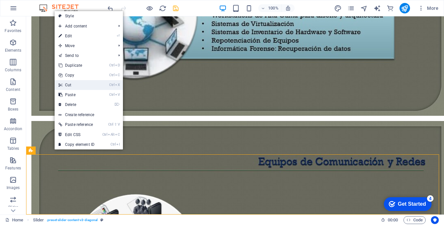
click at [83, 84] on link "Ctrl X Cut" at bounding box center [77, 85] width 44 height 10
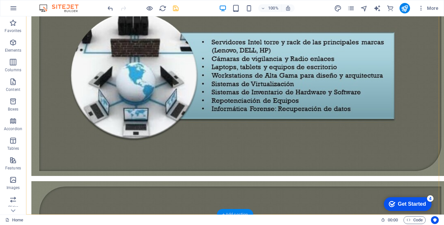
click at [233, 210] on div "+ Add section" at bounding box center [235, 214] width 36 height 11
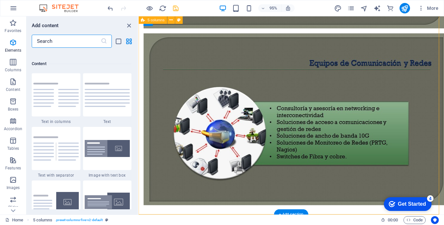
scroll to position [1144, 0]
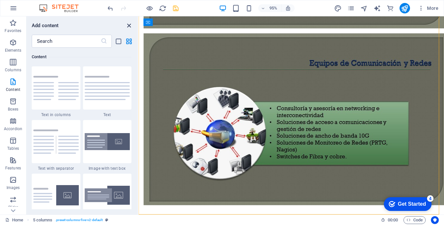
click at [131, 26] on icon "close panel" at bounding box center [129, 26] width 8 height 8
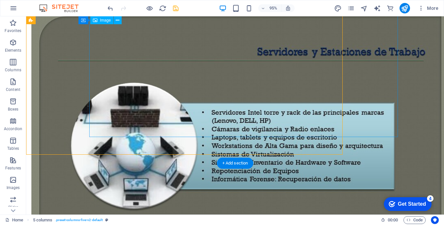
scroll to position [831, 0]
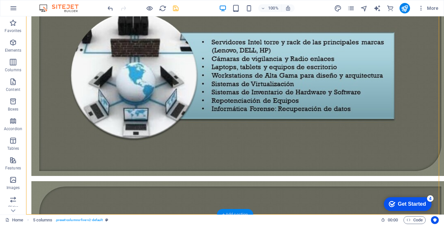
click at [237, 211] on div "+ Add section" at bounding box center [235, 214] width 36 height 11
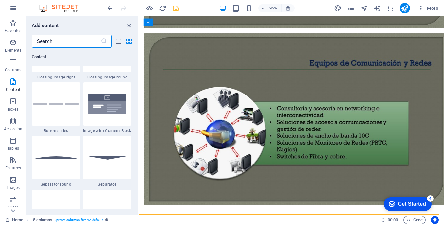
scroll to position [1504, 0]
click at [112, 105] on img at bounding box center [107, 104] width 45 height 30
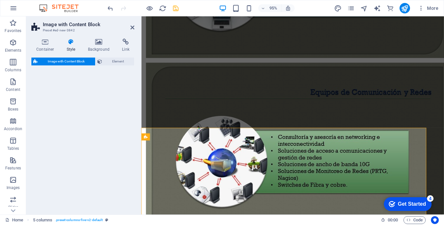
select select "rem"
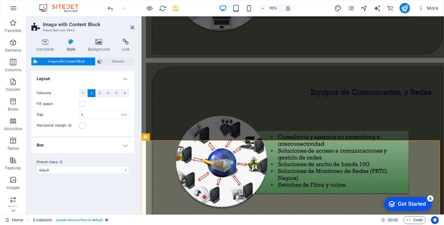
scroll to position [845, 0]
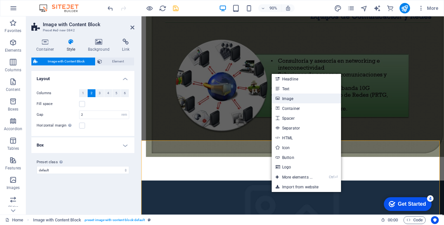
click at [286, 98] on link "Image" at bounding box center [306, 99] width 69 height 10
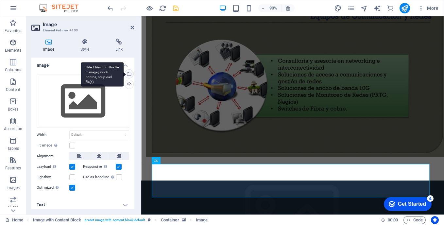
click at [129, 76] on div "Select files from the file manager, stock photos, or upload file(s)" at bounding box center [129, 75] width 10 height 10
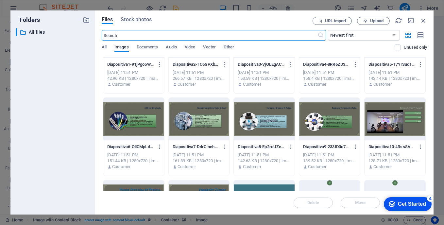
scroll to position [98, 0]
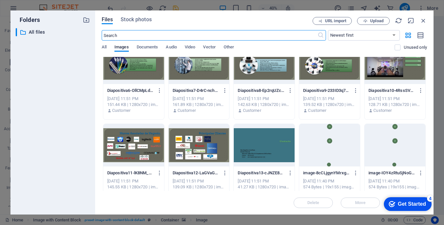
click at [385, 70] on div at bounding box center [395, 63] width 61 height 43
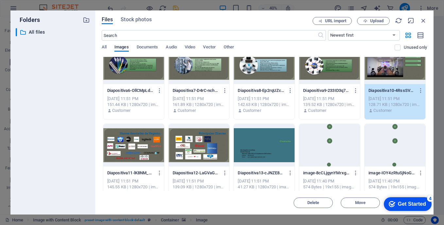
click at [385, 70] on div "1" at bounding box center [395, 63] width 61 height 43
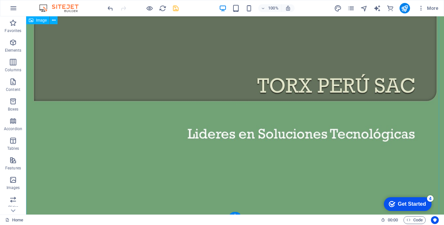
scroll to position [0, 0]
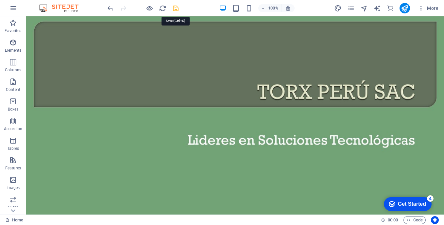
click at [177, 9] on icon "save" at bounding box center [176, 9] width 8 height 8
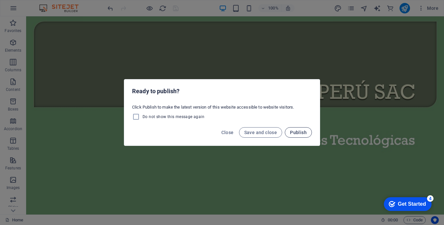
click at [303, 132] on span "Publish" at bounding box center [298, 132] width 17 height 5
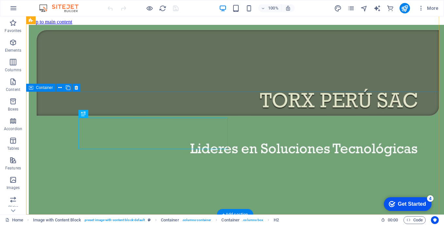
scroll to position [1180, 0]
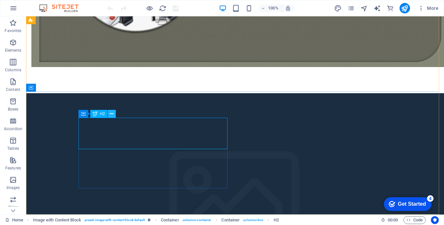
click at [111, 114] on icon at bounding box center [112, 114] width 4 height 7
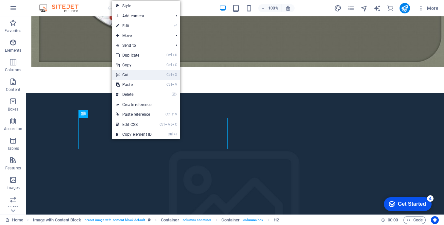
click at [130, 76] on link "Ctrl X Cut" at bounding box center [134, 75] width 44 height 10
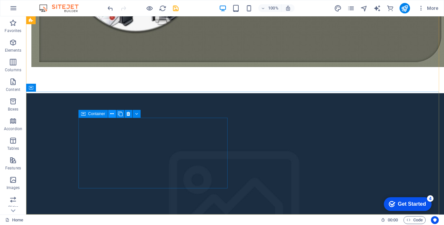
click at [113, 114] on icon at bounding box center [112, 114] width 4 height 7
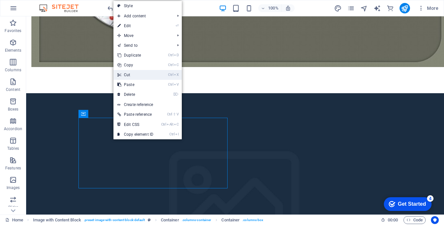
click at [132, 76] on link "Ctrl X Cut" at bounding box center [135, 75] width 44 height 10
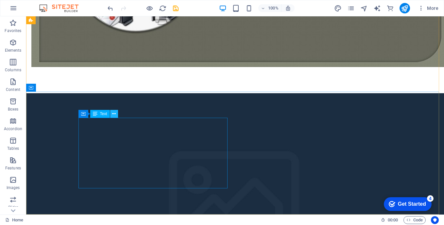
click at [114, 114] on icon at bounding box center [114, 114] width 4 height 7
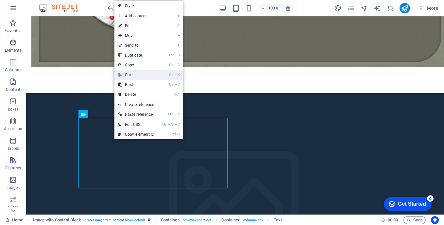
click at [135, 77] on link "Ctrl X Cut" at bounding box center [136, 75] width 44 height 10
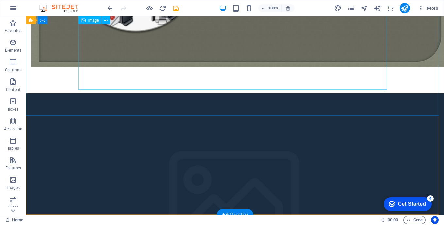
scroll to position [1155, 0]
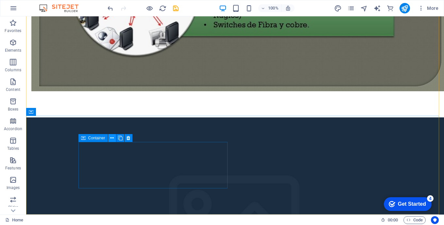
click at [112, 140] on icon at bounding box center [112, 138] width 4 height 7
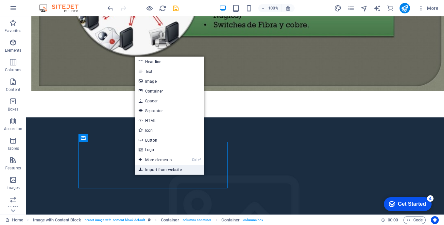
click at [162, 170] on link "Import from website" at bounding box center [169, 170] width 69 height 10
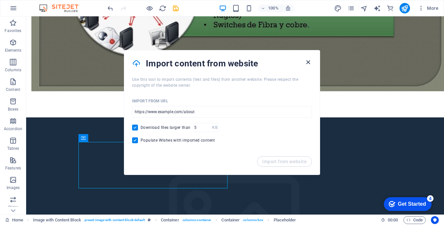
click at [307, 62] on icon "button" at bounding box center [308, 63] width 8 height 8
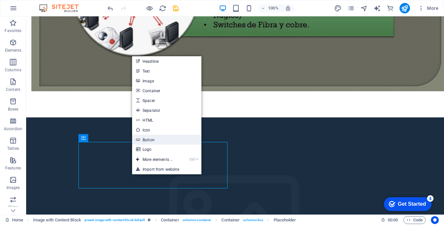
click at [150, 139] on link "Button" at bounding box center [166, 140] width 69 height 10
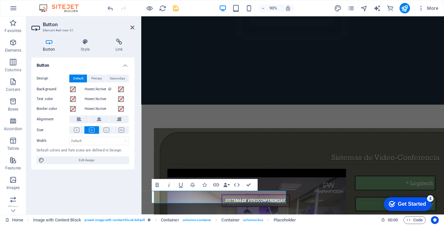
scroll to position [1041, 0]
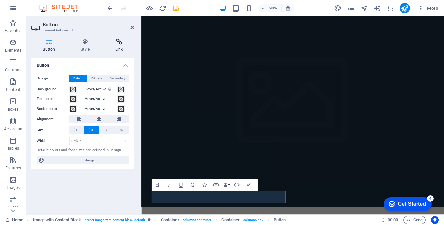
click at [119, 44] on icon at bounding box center [119, 42] width 31 height 7
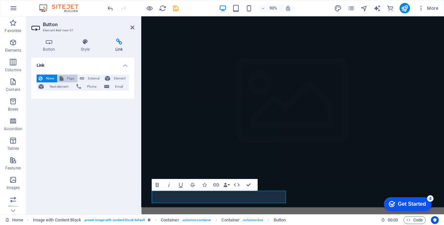
click at [67, 79] on span "Page" at bounding box center [70, 79] width 10 height 8
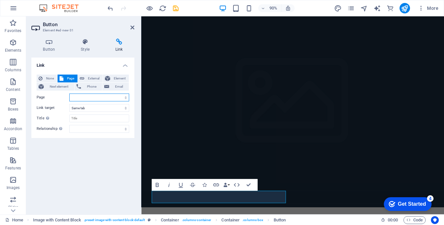
click at [80, 98] on select "Home Company IT Support Jobs &amp; Career Contact Legal Notice Privacy" at bounding box center [99, 98] width 60 height 8
select select "1"
click at [69, 94] on select "Home Company IT Support Jobs &amp; Career Contact Legal Notice Privacy" at bounding box center [99, 98] width 60 height 8
click at [106, 108] on select "New tab Same tab Overlay" at bounding box center [99, 108] width 60 height 8
click at [76, 158] on div "Link None Page External Element Next element Phone Email Page Home Company IT S…" at bounding box center [82, 134] width 103 height 152
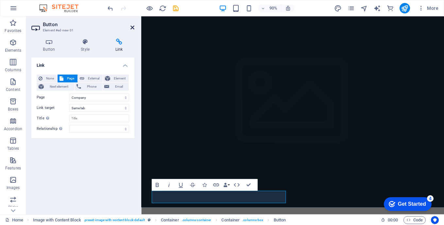
click at [131, 28] on icon at bounding box center [132, 27] width 4 height 5
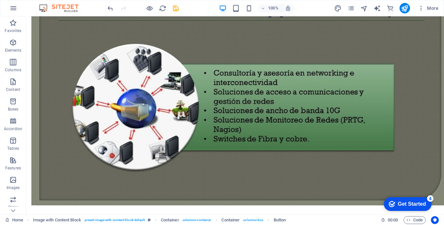
scroll to position [1123, 0]
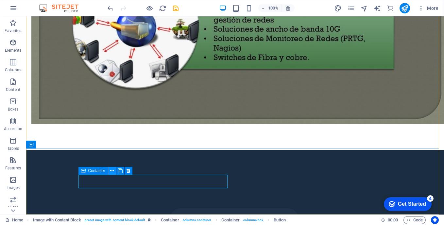
click at [112, 170] on icon at bounding box center [112, 170] width 4 height 7
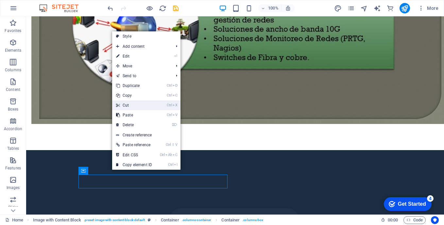
click at [123, 104] on link "Ctrl X Cut" at bounding box center [134, 105] width 44 height 10
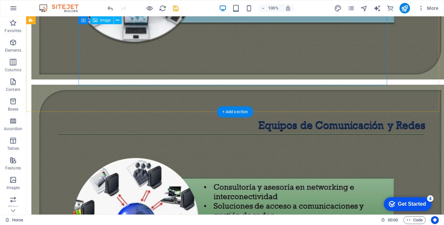
scroll to position [926, 0]
